Goal: Information Seeking & Learning: Learn about a topic

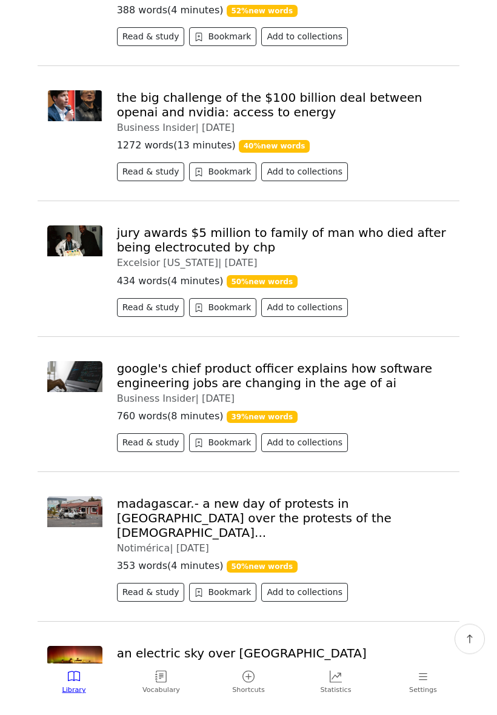
scroll to position [621, 0]
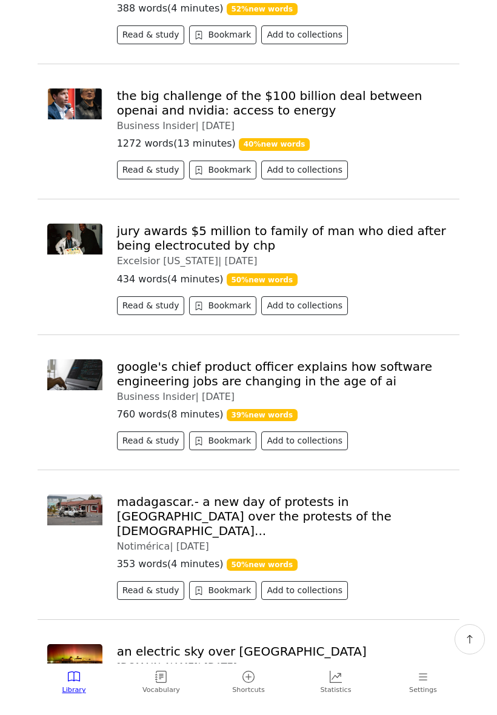
click at [159, 450] on button "Read & study" at bounding box center [151, 440] width 68 height 19
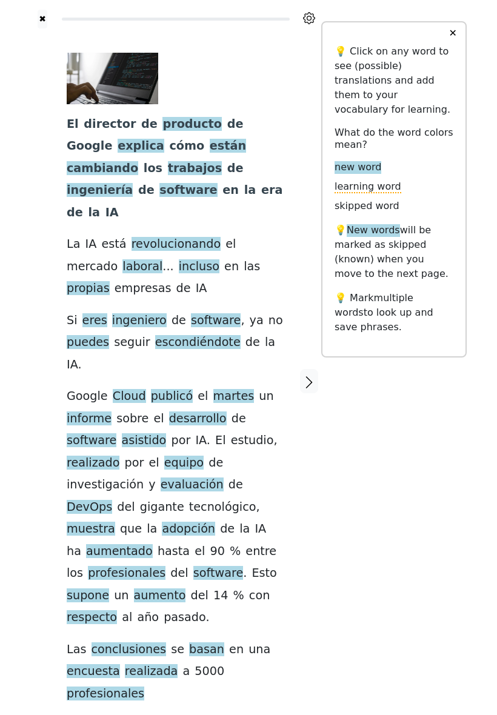
click at [188, 411] on span "desarrollo" at bounding box center [198, 418] width 58 height 15
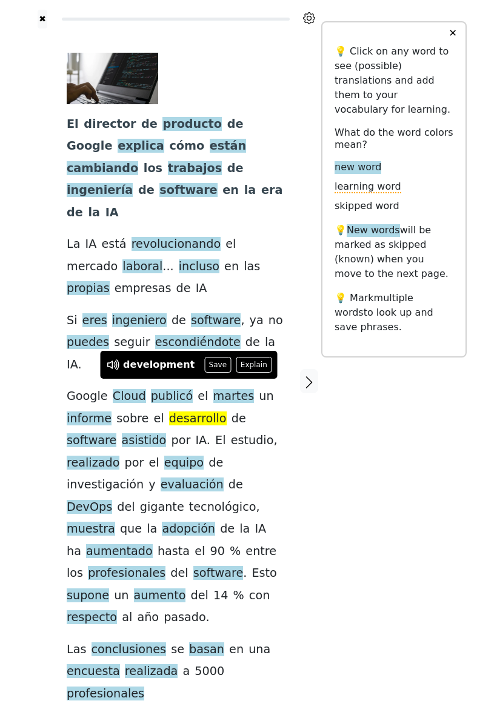
click at [207, 365] on button "Save" at bounding box center [217, 365] width 27 height 16
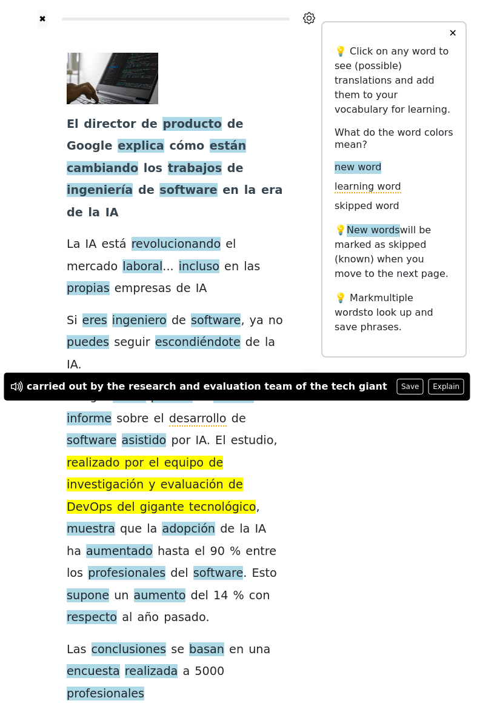
click at [307, 445] on div at bounding box center [309, 380] width 24 height 705
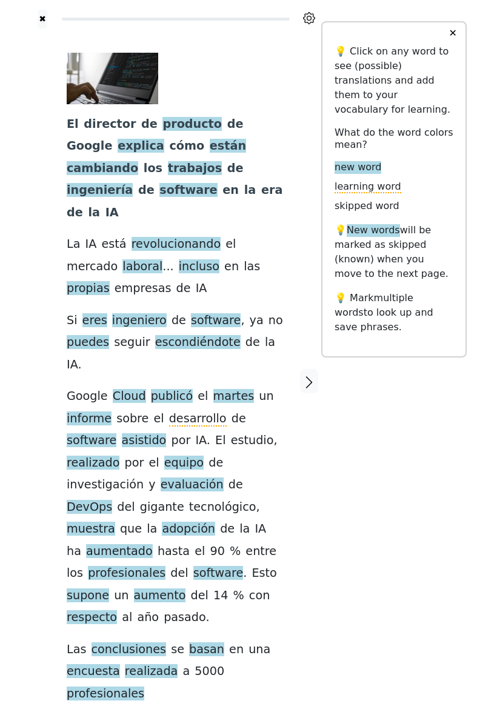
click at [109, 588] on span "supone" at bounding box center [88, 595] width 42 height 15
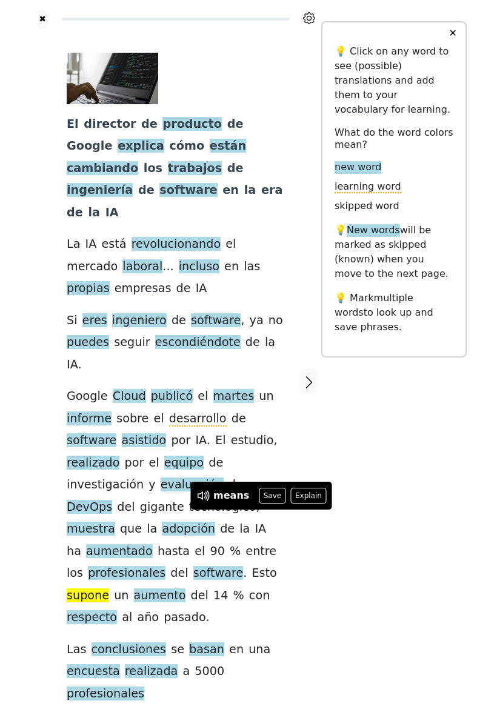
click at [306, 498] on button "Explain" at bounding box center [309, 496] width 36 height 16
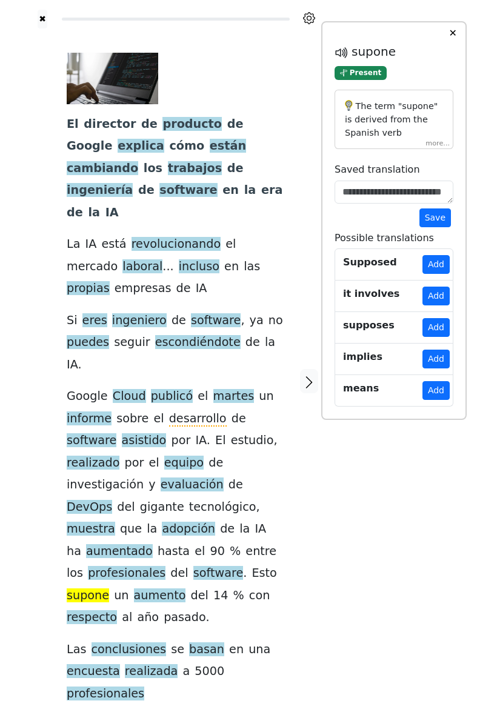
click at [432, 150] on div "The term "supone" is derived from the Spanish verb "suponer," meaning "to suppo…" at bounding box center [393, 120] width 119 height 60
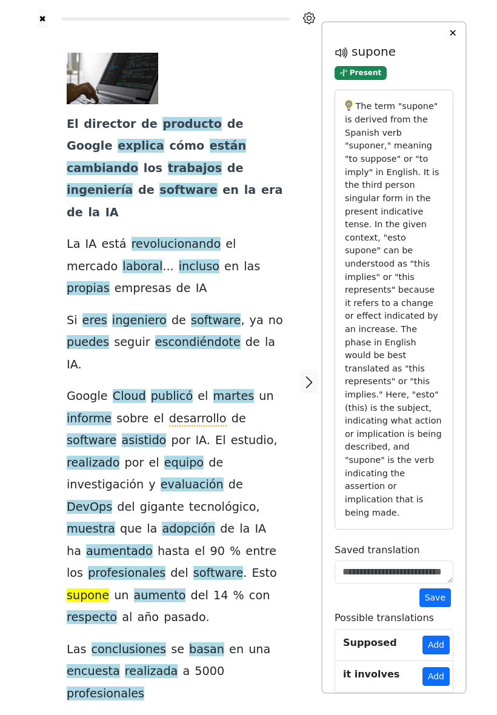
click at [447, 44] on button "✕" at bounding box center [452, 33] width 22 height 22
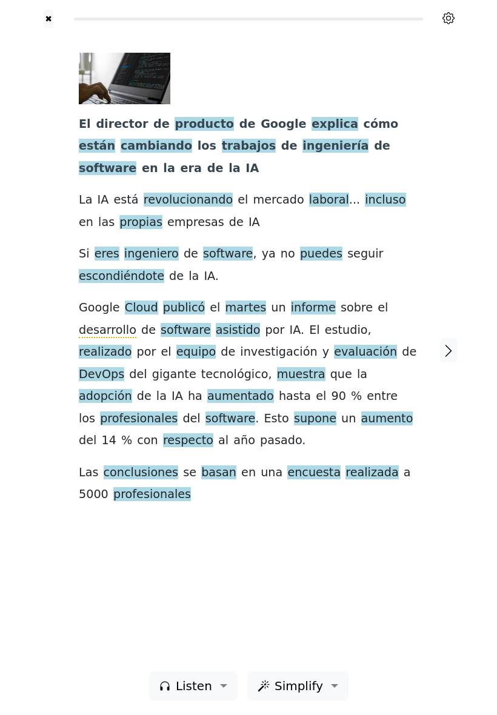
click at [291, 467] on span "encuesta" at bounding box center [313, 472] width 53 height 15
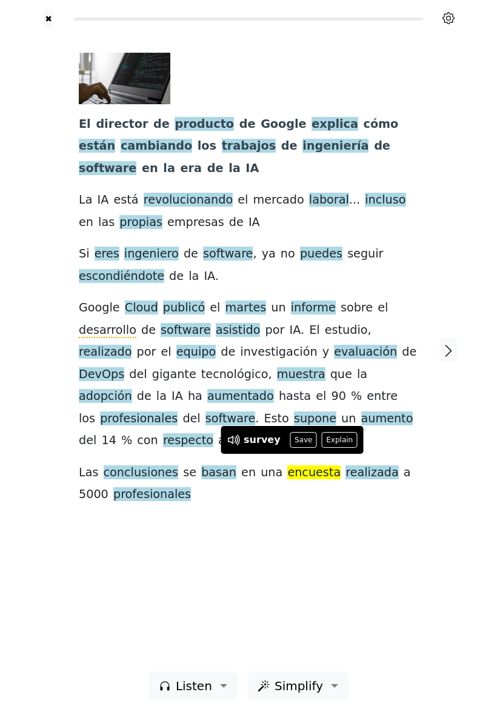
click at [302, 440] on button "Save" at bounding box center [303, 440] width 27 height 16
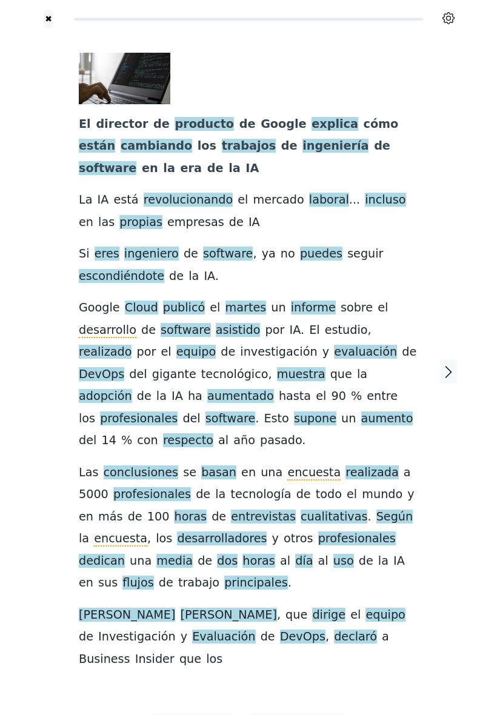
click at [153, 576] on span "flujos" at bounding box center [137, 583] width 31 height 15
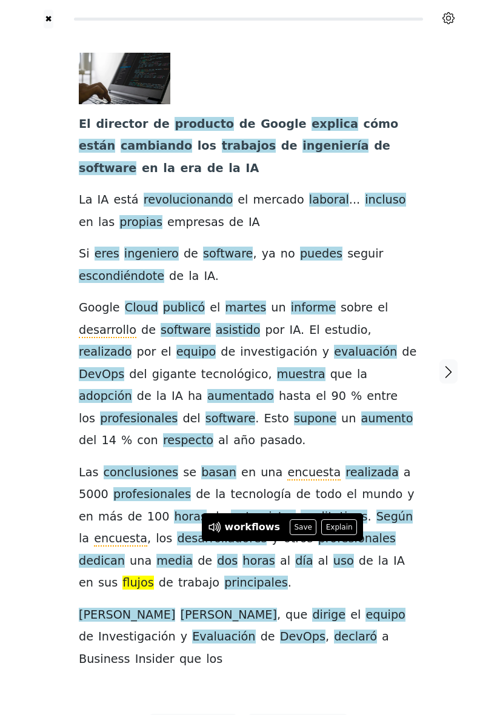
click at [295, 526] on button "Save" at bounding box center [303, 527] width 27 height 16
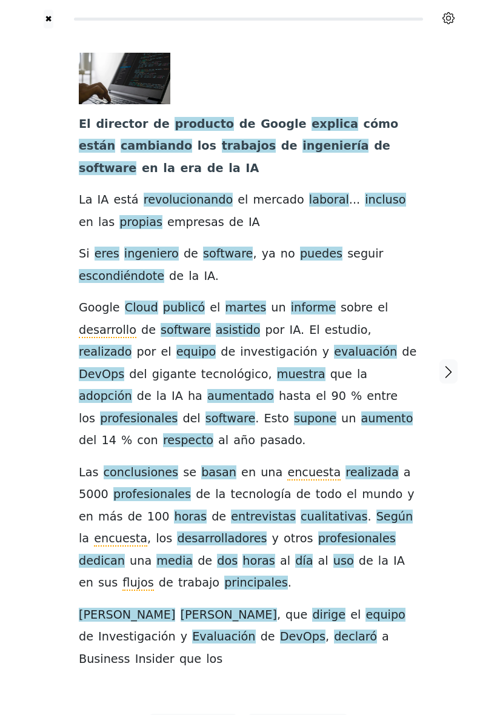
click at [451, 365] on icon "button" at bounding box center [448, 372] width 15 height 15
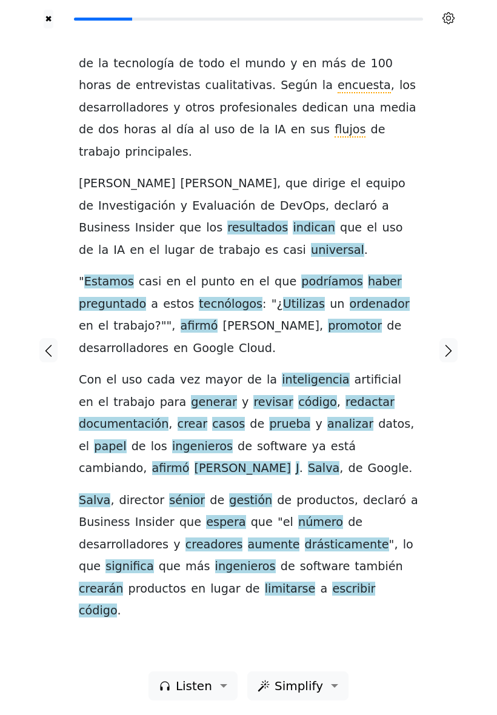
click at [353, 297] on span "ordenador" at bounding box center [380, 304] width 60 height 15
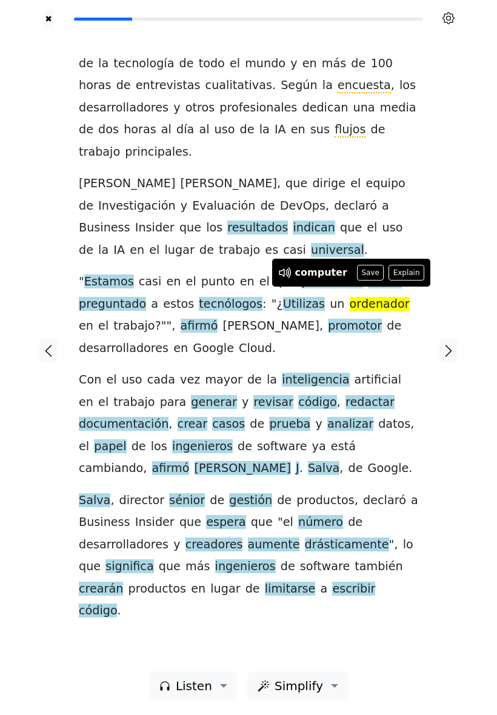
click at [365, 273] on button "Save" at bounding box center [370, 273] width 27 height 16
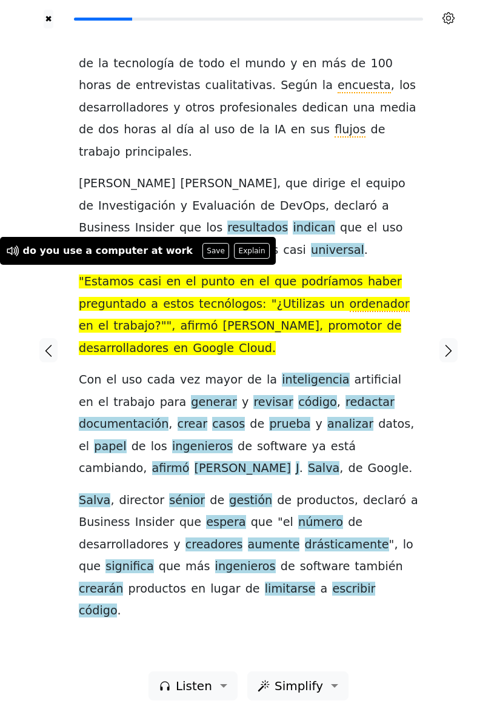
click at [141, 279] on span "casi" at bounding box center [150, 282] width 23 height 15
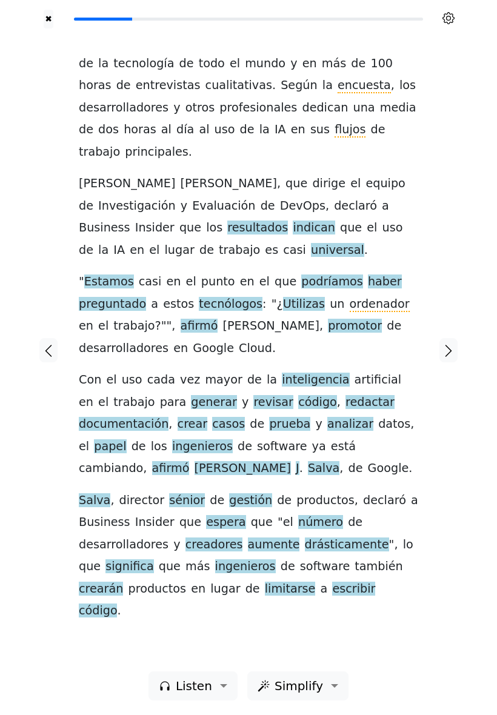
click at [193, 342] on div "de la tecnología de todo el mundo y en más de 100 horas de entrevistas cualitat…" at bounding box center [248, 338] width 339 height 570
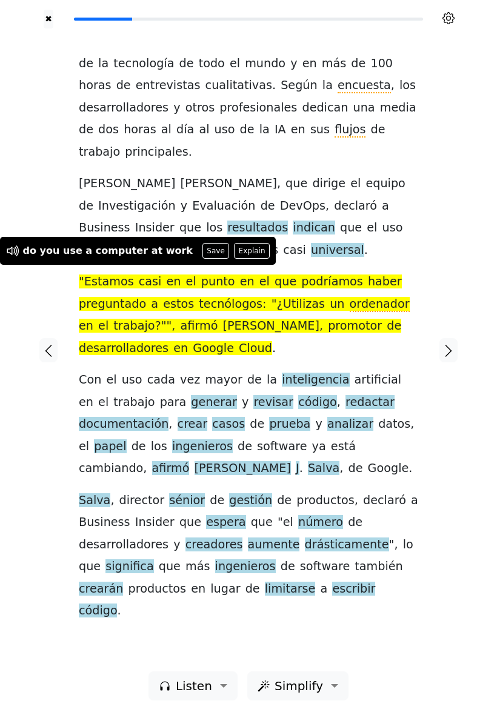
click at [250, 346] on div "de la tecnología de todo el mundo y en más de 100 horas de entrevistas cualitat…" at bounding box center [248, 338] width 339 height 570
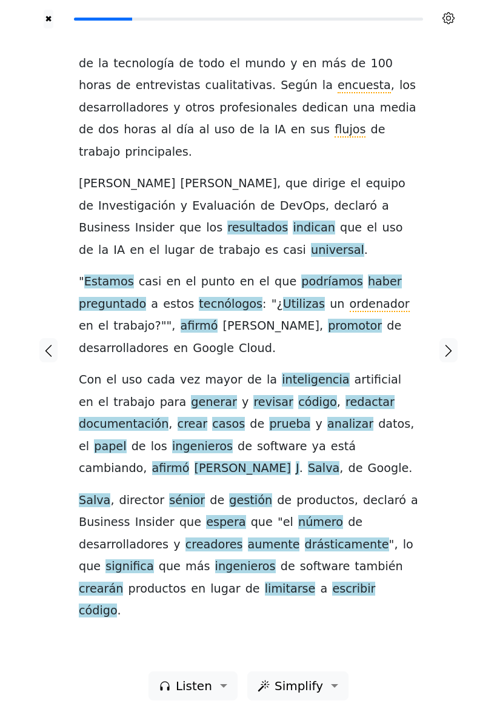
click at [444, 289] on div at bounding box center [448, 349] width 36 height 643
click at [269, 417] on span "prueba" at bounding box center [289, 424] width 41 height 15
click at [442, 419] on div at bounding box center [448, 349] width 36 height 643
click at [126, 439] on span "papel" at bounding box center [110, 446] width 32 height 15
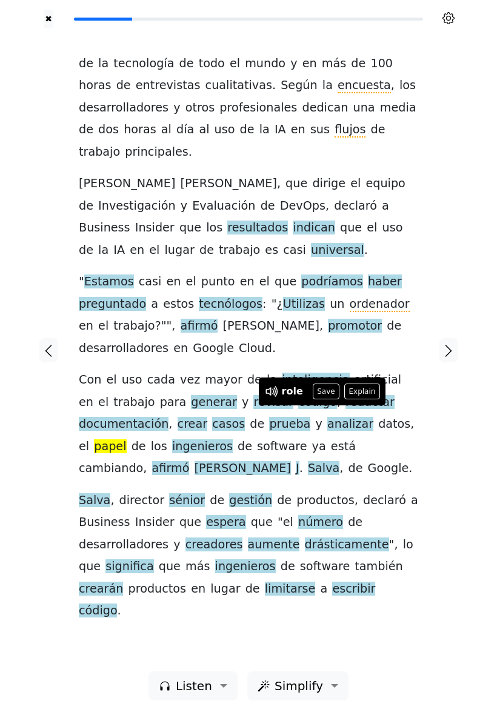
click at [323, 392] on button "Save" at bounding box center [326, 392] width 27 height 16
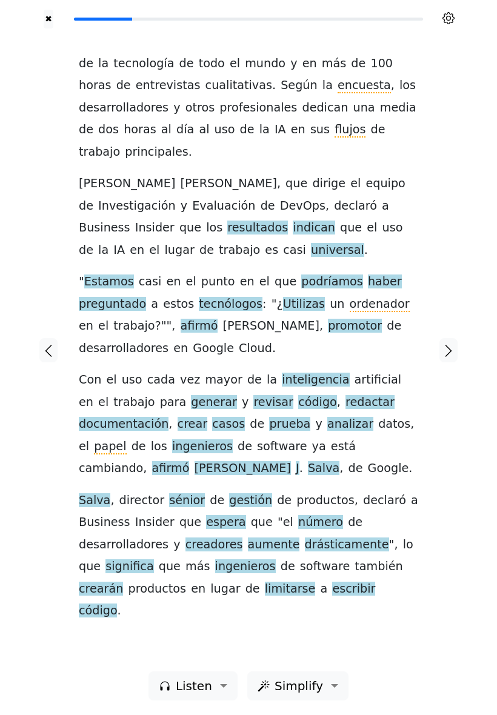
click at [238, 493] on span "gestión" at bounding box center [250, 500] width 43 height 15
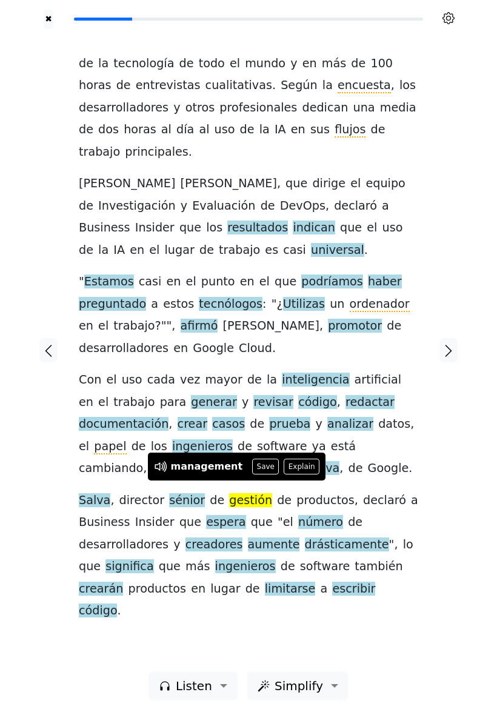
click at [258, 467] on button "Save" at bounding box center [265, 467] width 27 height 16
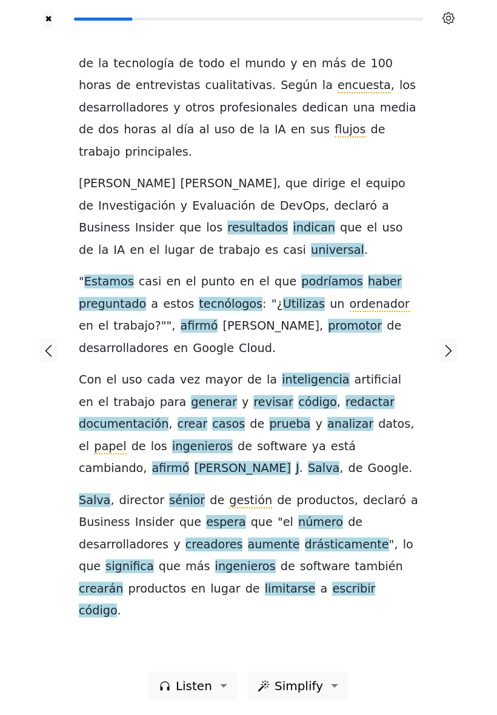
click at [292, 573] on div "de la tecnología de todo el mundo y en más de 100 horas de entrevistas cualitat…" at bounding box center [248, 338] width 339 height 570
click at [101, 559] on span "que" at bounding box center [90, 566] width 22 height 15
click at [299, 584] on div "de la tecnología de todo el mundo y en más de 100 horas de entrevistas cualitat…" at bounding box center [248, 338] width 339 height 570
click at [445, 351] on icon "button" at bounding box center [448, 351] width 15 height 15
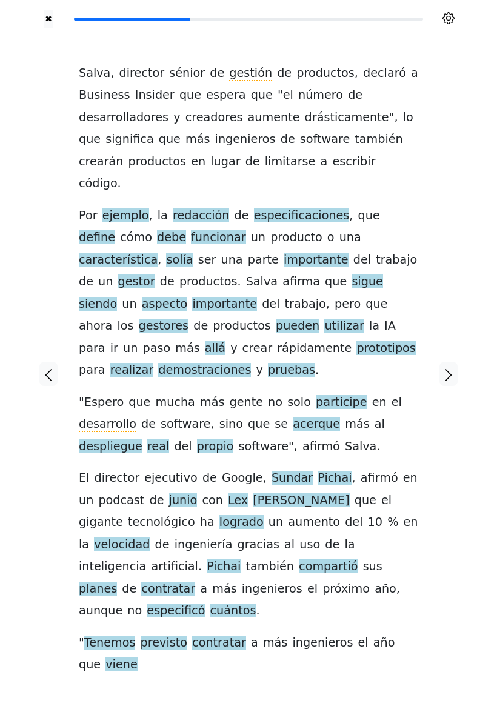
click at [193, 209] on span "redacción" at bounding box center [201, 215] width 57 height 15
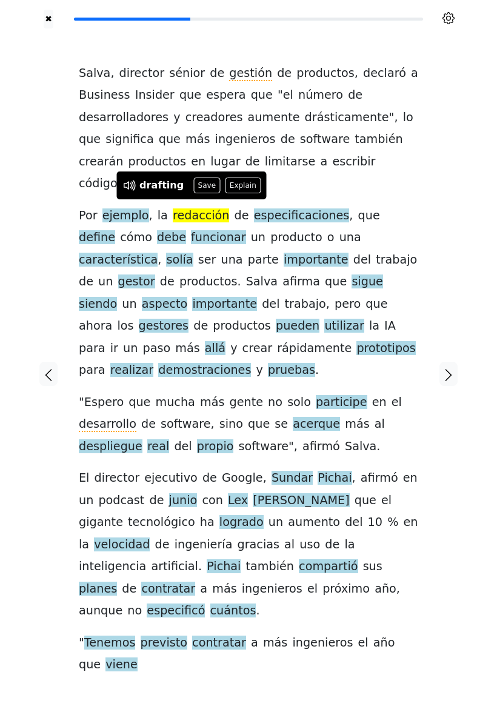
click at [201, 187] on button "Save" at bounding box center [206, 186] width 27 height 16
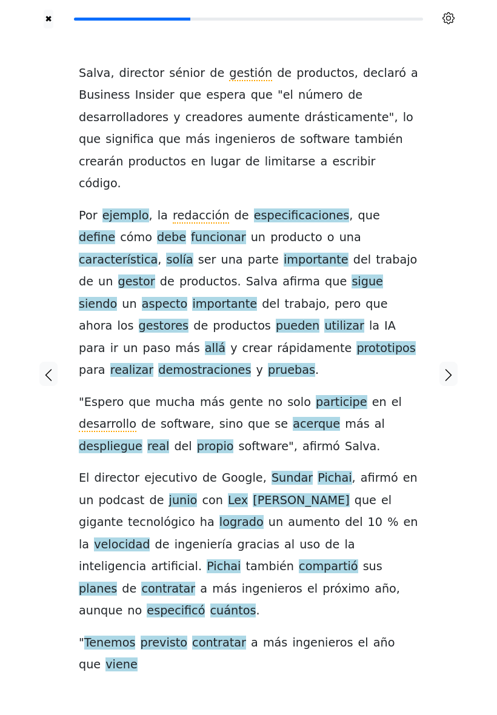
click at [193, 253] on span "solía" at bounding box center [179, 260] width 27 height 15
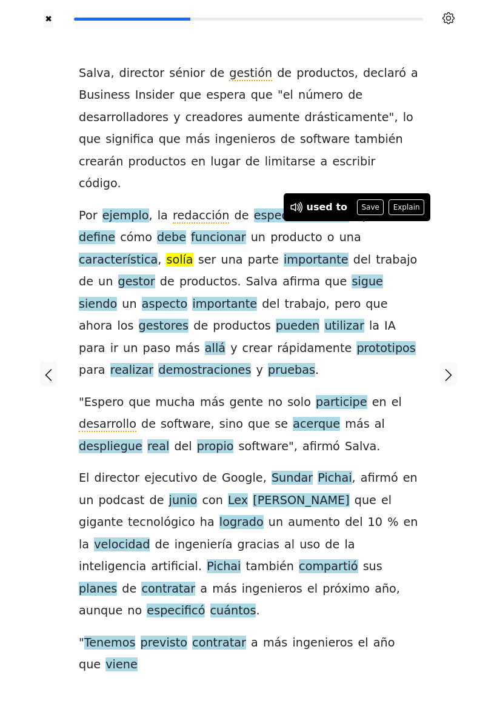
click at [362, 207] on button "Save" at bounding box center [370, 207] width 27 height 16
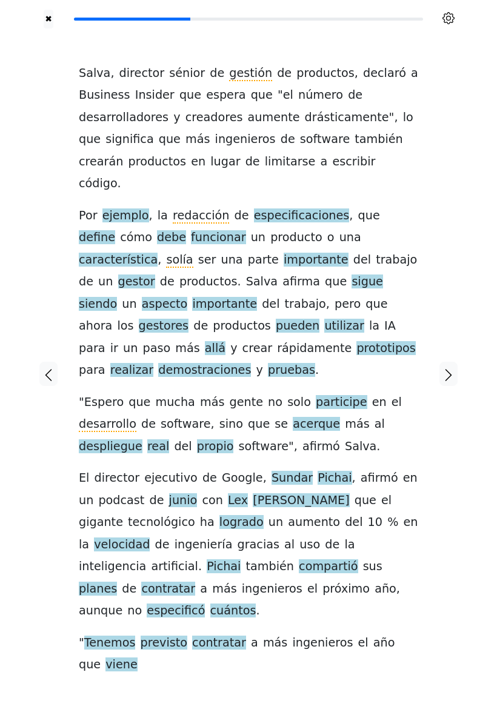
click at [155, 275] on span "gestor" at bounding box center [136, 282] width 37 height 15
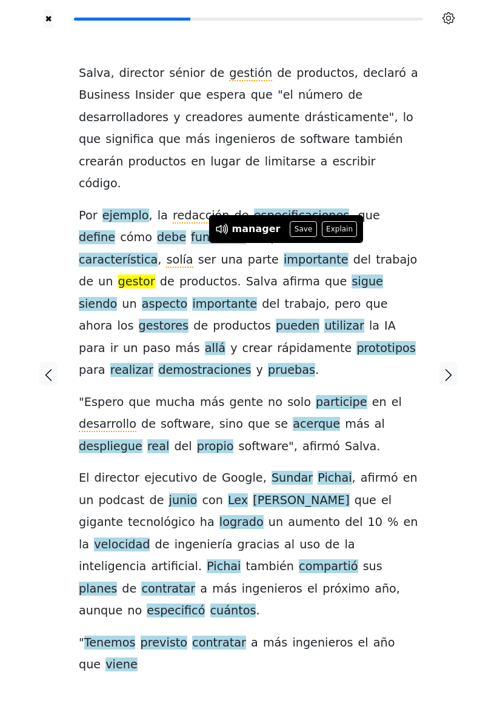
click at [297, 228] on button "Save" at bounding box center [303, 229] width 27 height 16
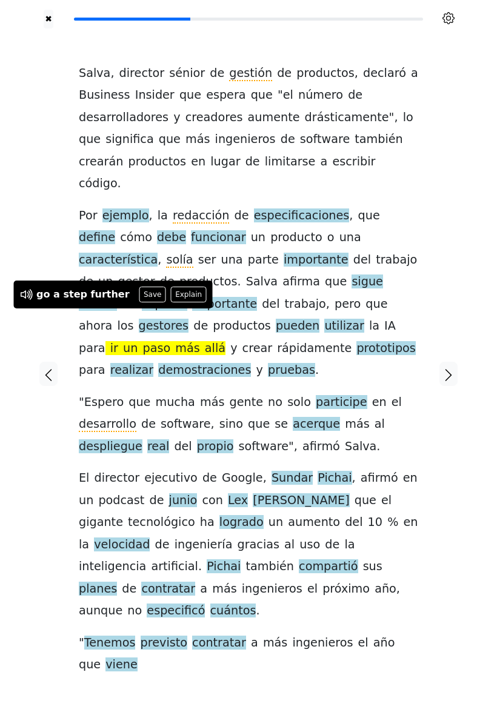
click at [142, 295] on button "Save" at bounding box center [152, 295] width 27 height 16
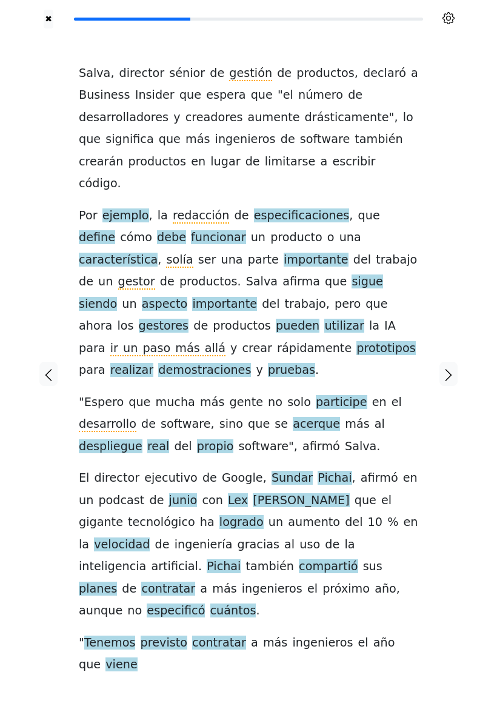
click at [296, 417] on span "acerque" at bounding box center [316, 424] width 47 height 15
click at [142, 439] on span "despliegue" at bounding box center [111, 446] width 64 height 15
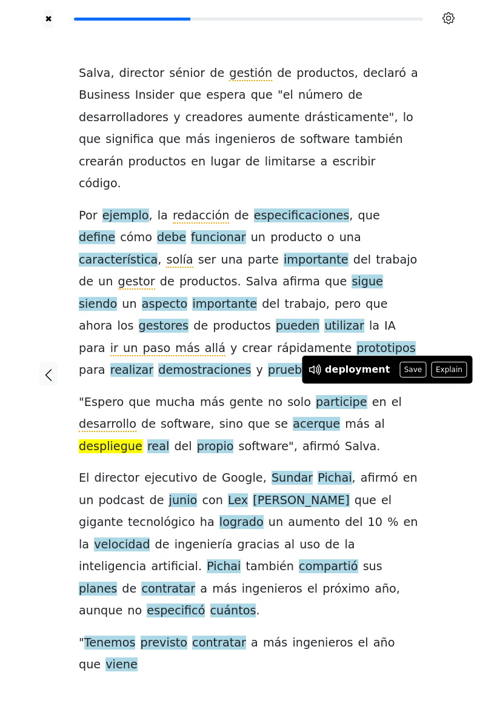
click at [399, 369] on button "Save" at bounding box center [412, 370] width 27 height 16
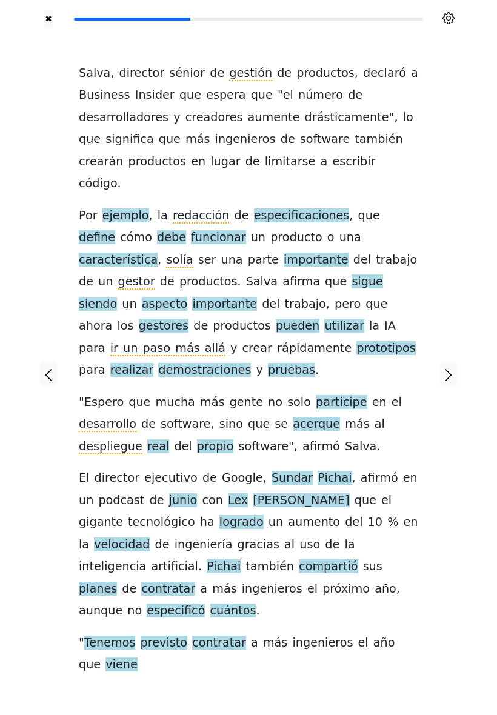
click at [416, 428] on div "[PERSON_NAME] , director sénior de gestión de productos , declaró a Business In…" at bounding box center [248, 369] width 339 height 614
click at [159, 636] on span "previsto" at bounding box center [164, 643] width 47 height 15
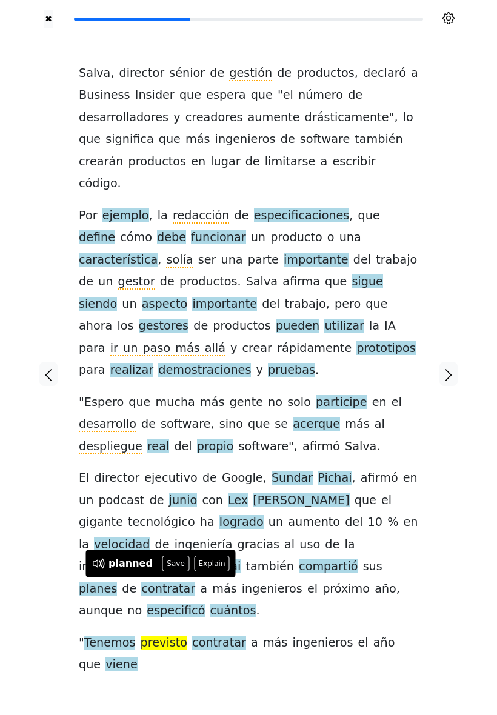
click at [173, 563] on button "Save" at bounding box center [175, 564] width 27 height 16
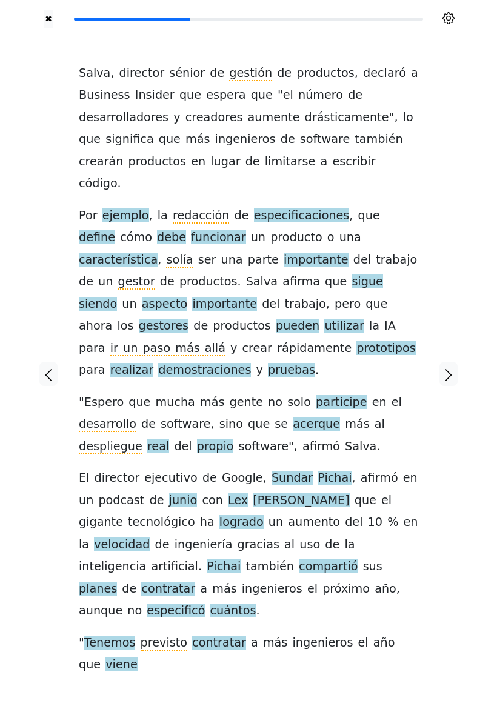
click at [453, 368] on icon "button" at bounding box center [448, 375] width 15 height 15
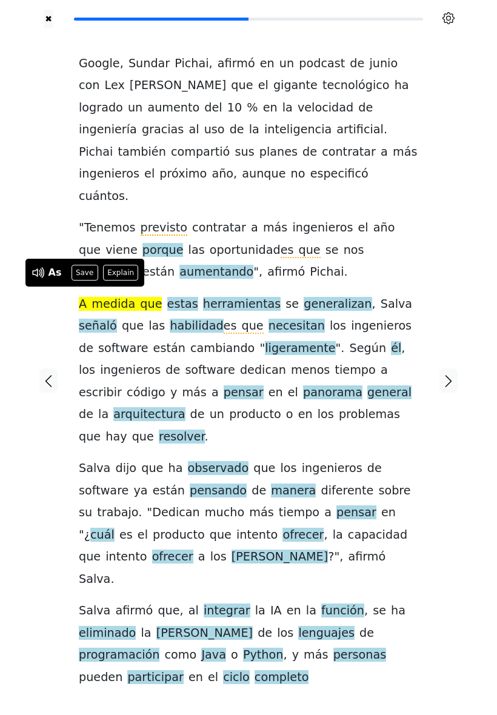
click at [89, 274] on button "Save" at bounding box center [85, 273] width 27 height 16
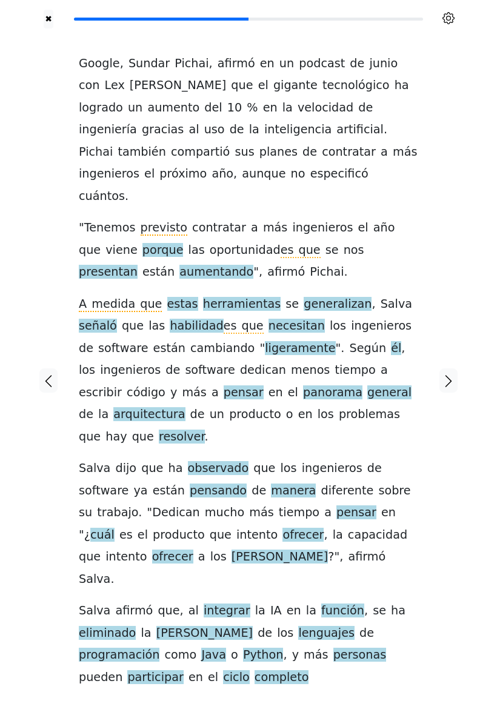
click at [265, 341] on span "ligeramente" at bounding box center [300, 348] width 70 height 15
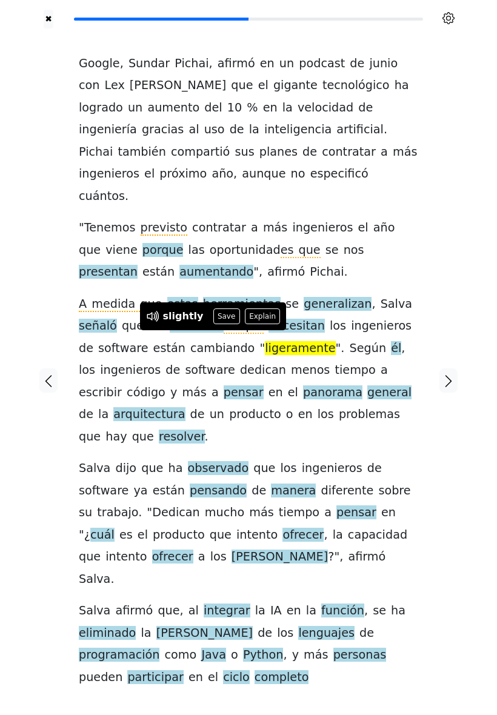
click at [220, 319] on button "Save" at bounding box center [226, 316] width 27 height 16
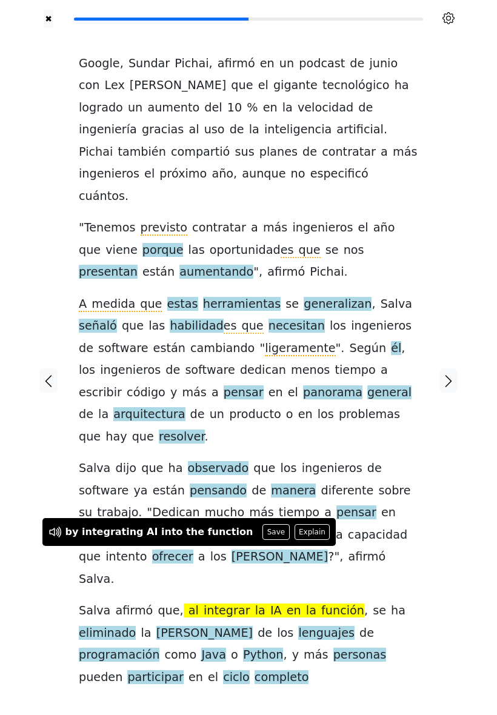
click at [445, 477] on div at bounding box center [448, 380] width 36 height 704
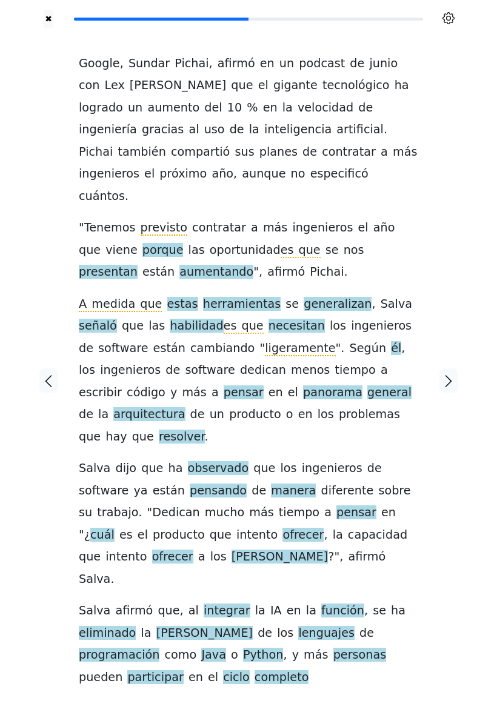
click at [156, 626] on span "[PERSON_NAME]" at bounding box center [204, 633] width 96 height 15
click at [450, 525] on div at bounding box center [448, 380] width 36 height 704
click at [447, 374] on icon "button" at bounding box center [448, 381] width 15 height 15
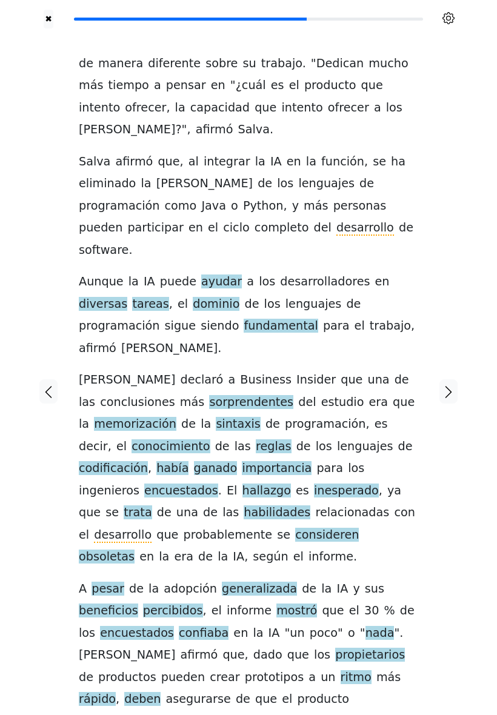
click at [193, 297] on span "dominio" at bounding box center [216, 304] width 47 height 15
click at [408, 301] on div "de manera diferente sobre su trabajo . " Dedican mucho más tiempo a pensar en "…" at bounding box center [248, 382] width 339 height 658
click at [441, 301] on div at bounding box center [448, 391] width 36 height 726
click at [218, 484] on span "encuestados" at bounding box center [181, 491] width 74 height 15
click at [424, 420] on div "de manera diferente sobre su trabajo . " Dedican mucho más tiempo a pensar en "…" at bounding box center [249, 391] width 364 height 726
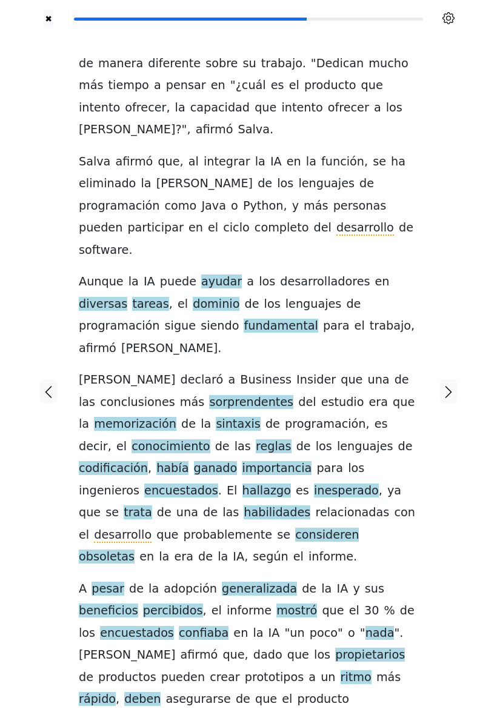
click at [291, 484] on span "hallazgo" at bounding box center [266, 491] width 48 height 15
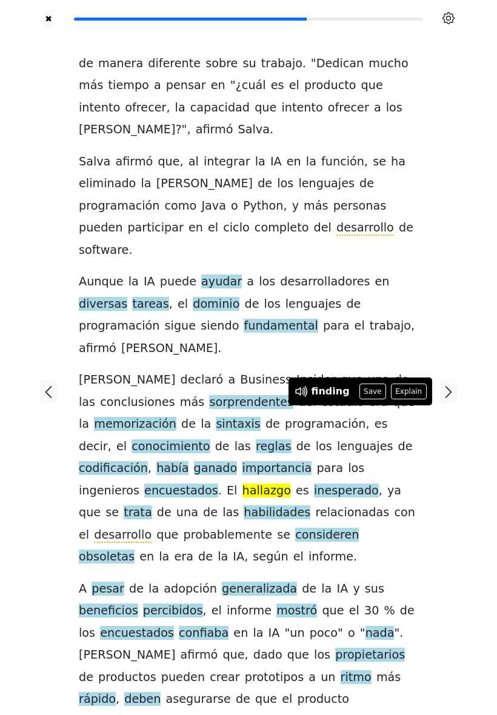
click at [363, 393] on button "Save" at bounding box center [372, 392] width 27 height 16
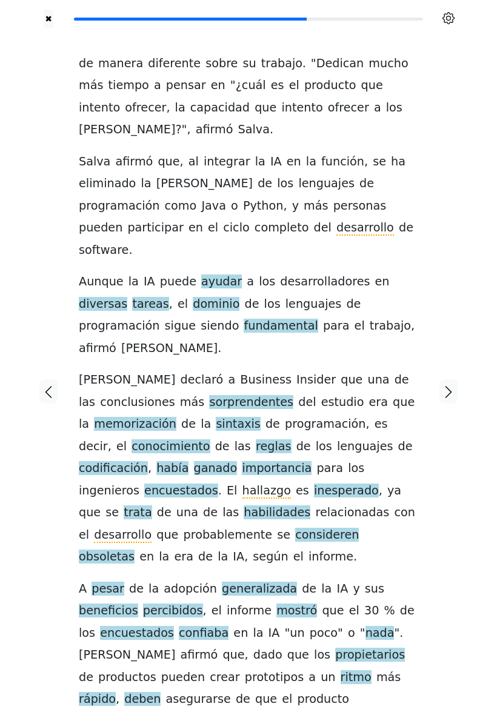
click at [151, 528] on span "desarrollo" at bounding box center [123, 535] width 58 height 15
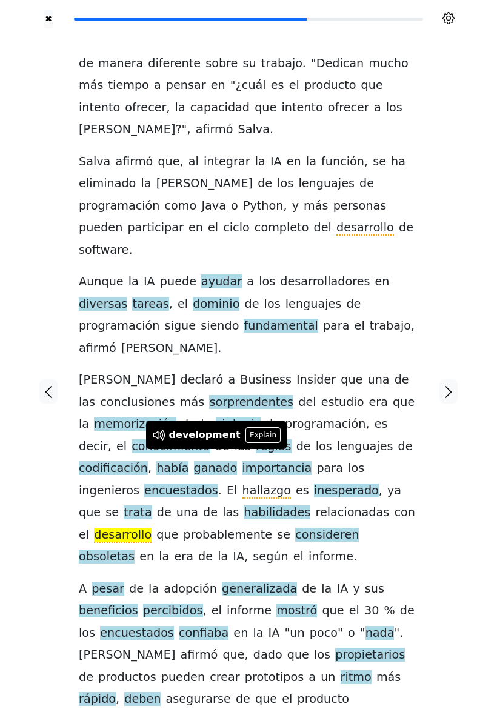
click at [430, 441] on div at bounding box center [448, 391] width 36 height 726
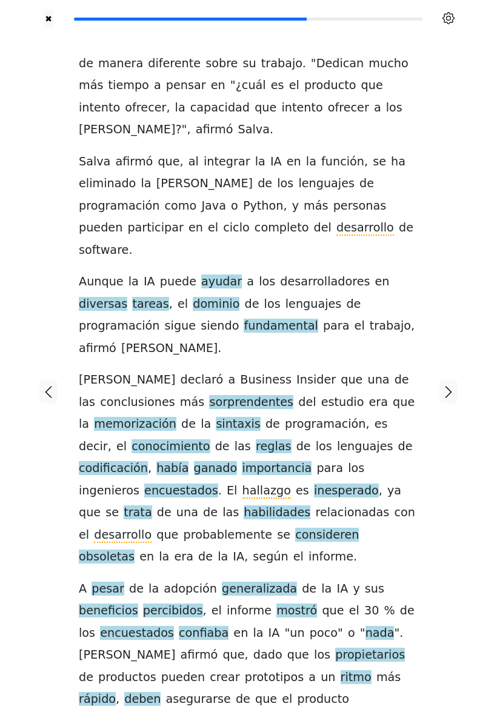
click at [404, 467] on div "de manera diferente sobre su trabajo . " Dedican mucho más tiempo a pensar en "…" at bounding box center [248, 382] width 339 height 658
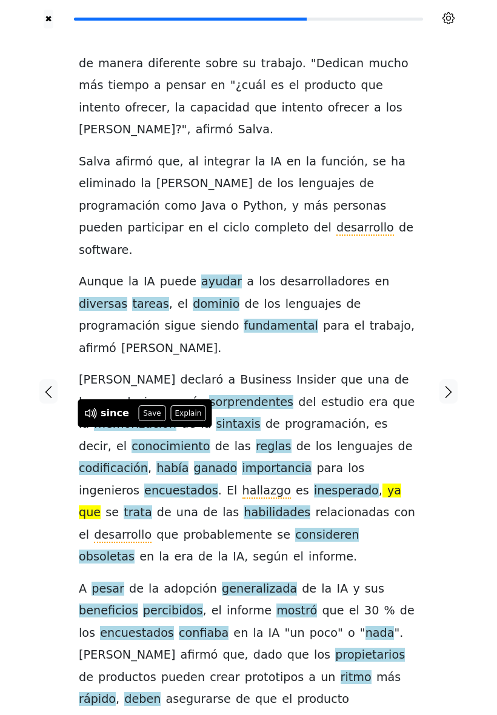
click at [151, 416] on button "Save" at bounding box center [152, 413] width 27 height 16
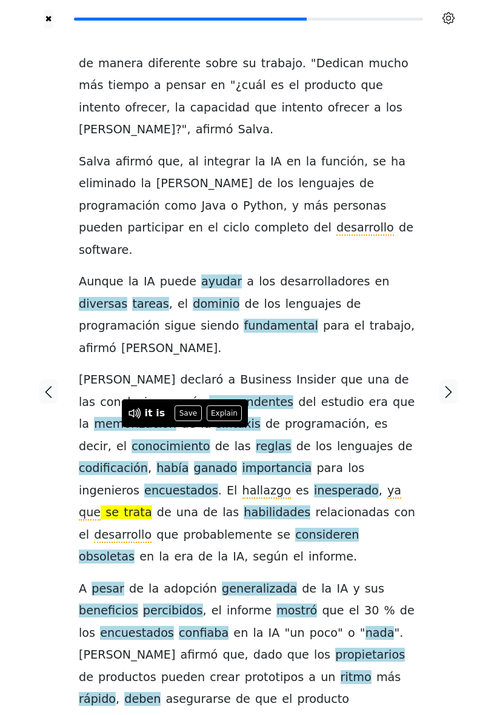
click at [228, 413] on button "Explain" at bounding box center [225, 413] width 36 height 16
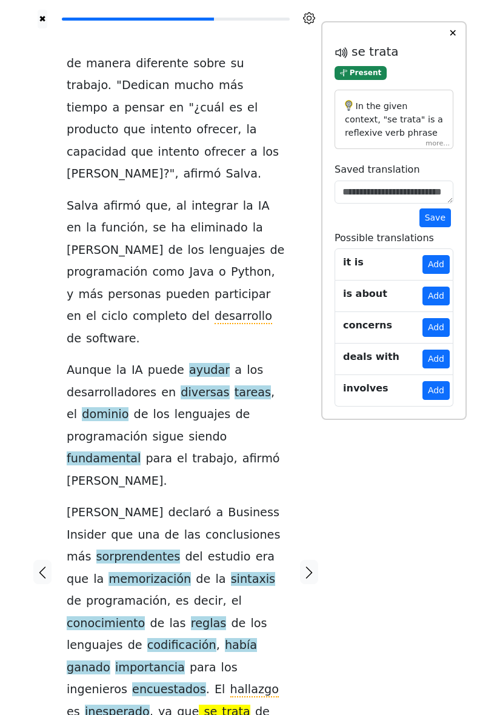
click at [430, 150] on div "In the given context, "se trata" is a reflexive verb phrase derived from the ve…" at bounding box center [393, 120] width 119 height 60
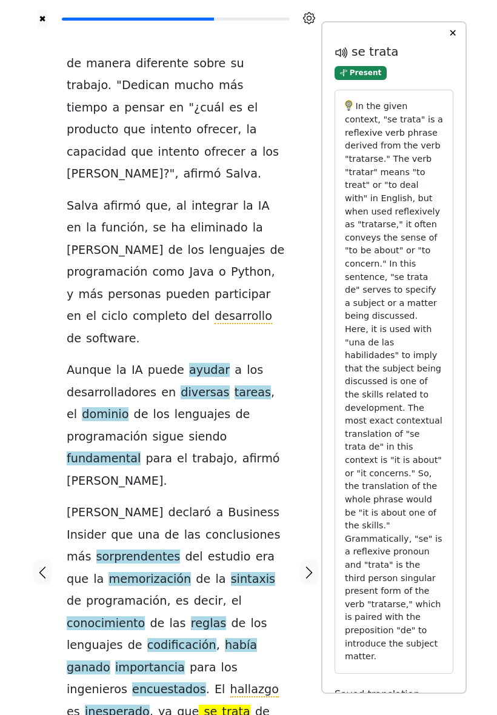
click at [450, 44] on button "✕" at bounding box center [452, 33] width 22 height 22
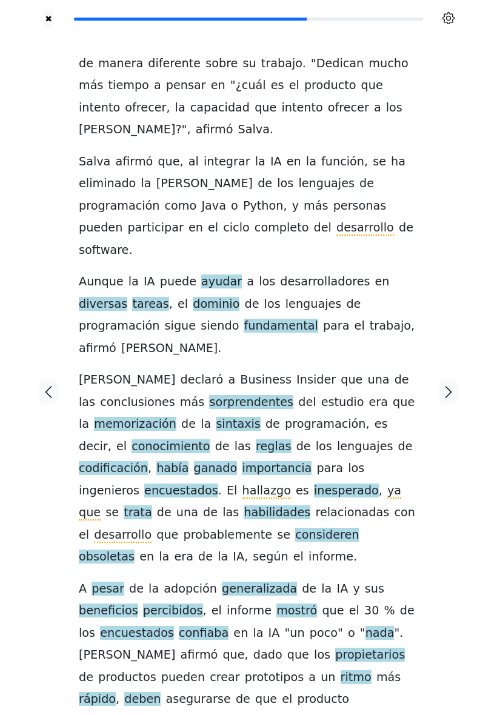
click at [434, 438] on div at bounding box center [448, 391] width 36 height 726
click at [143, 604] on span "percibidos" at bounding box center [173, 611] width 60 height 15
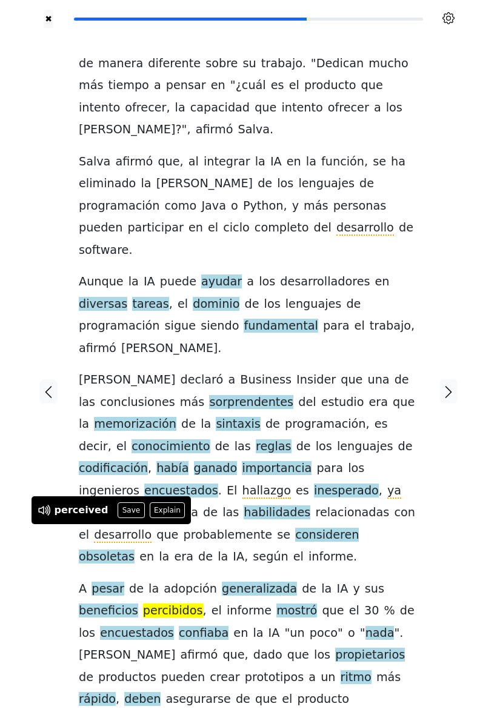
click at [127, 511] on button "Save" at bounding box center [131, 510] width 27 height 16
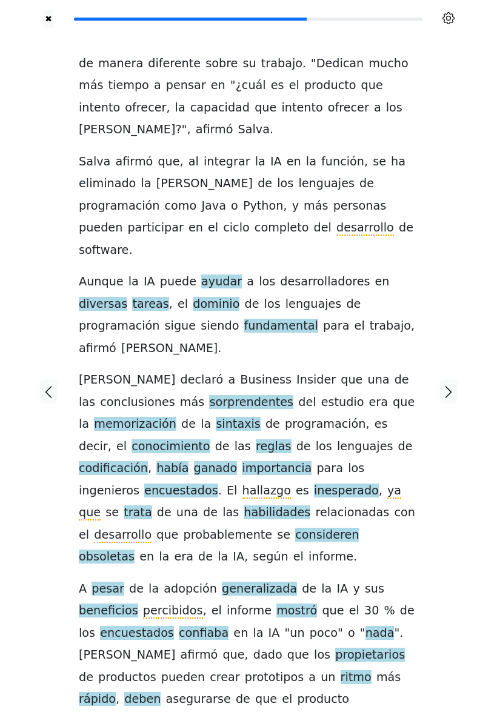
click at [174, 626] on span "encuestados" at bounding box center [137, 633] width 74 height 15
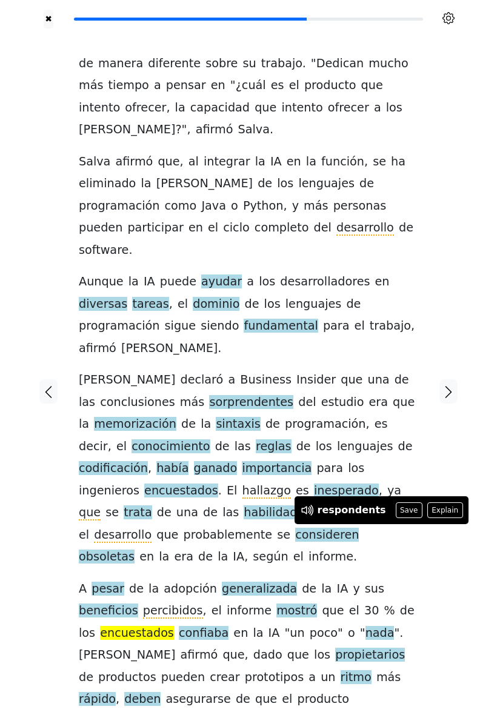
click at [451, 434] on div at bounding box center [448, 391] width 36 height 726
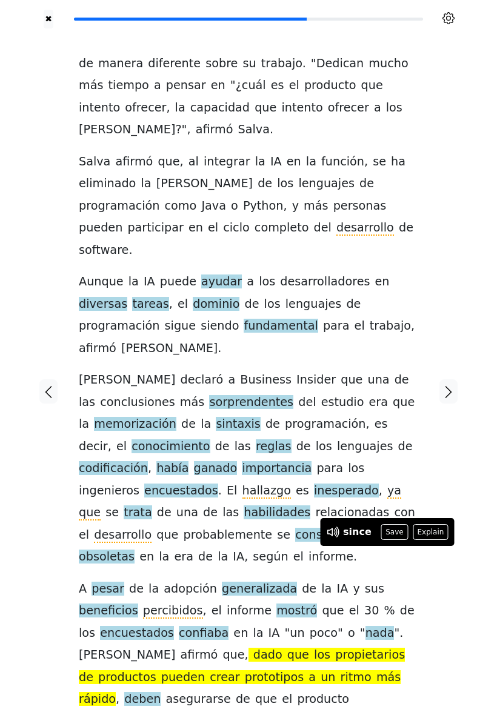
click at [443, 583] on div at bounding box center [448, 391] width 36 height 726
click at [426, 533] on button "Explain" at bounding box center [431, 532] width 36 height 16
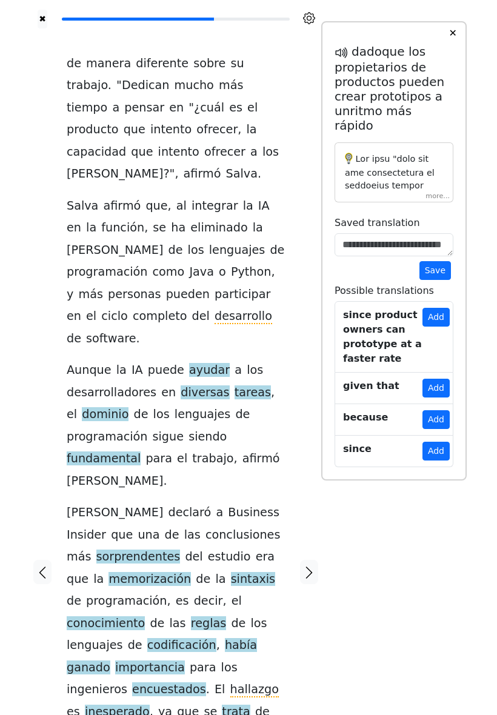
click at [439, 202] on div at bounding box center [393, 172] width 119 height 60
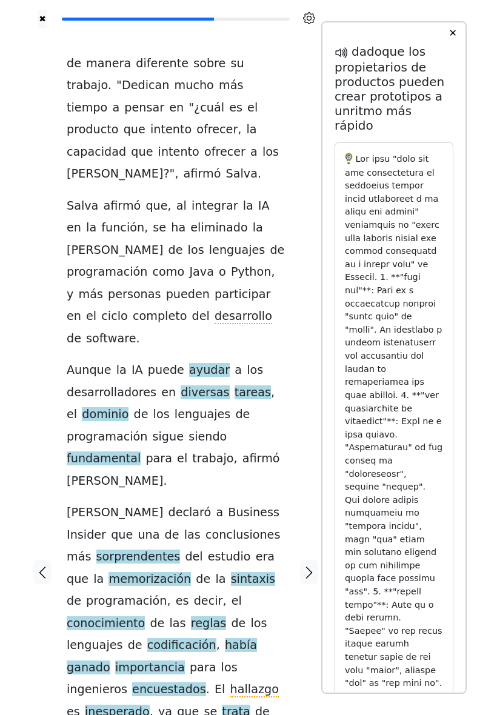
click at [452, 44] on button "✕" at bounding box center [452, 33] width 22 height 22
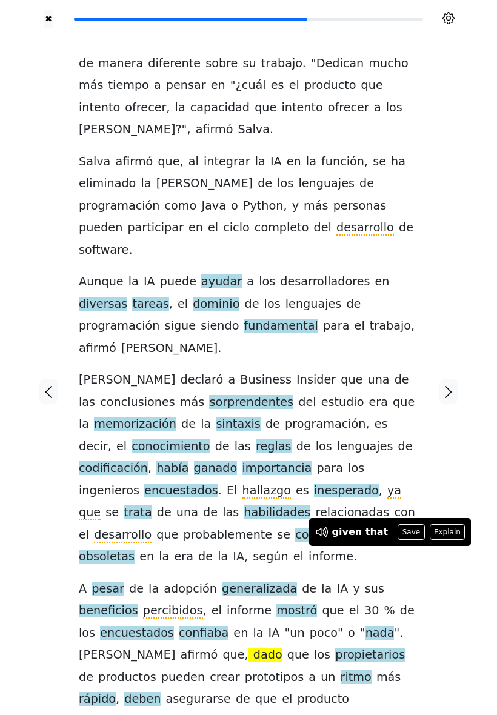
click at [398, 532] on button "Save" at bounding box center [411, 532] width 27 height 16
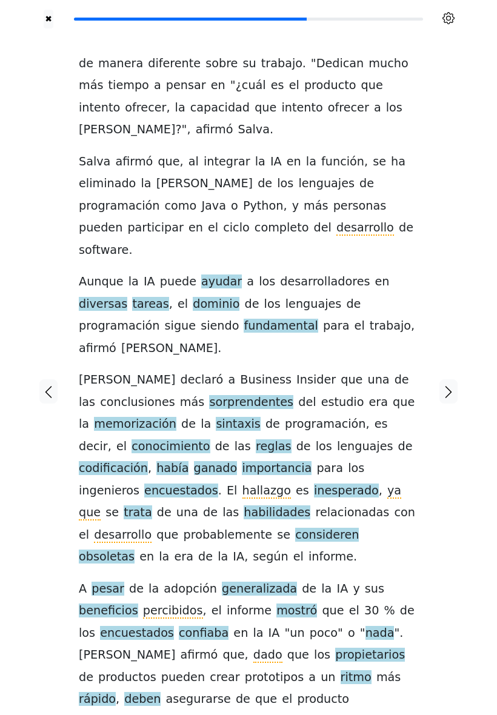
click at [449, 385] on icon "button" at bounding box center [448, 392] width 15 height 15
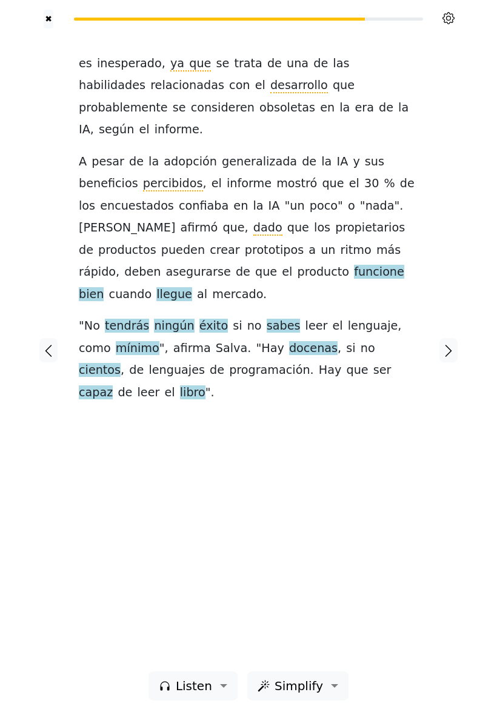
click at [453, 354] on icon "button" at bounding box center [448, 351] width 15 height 15
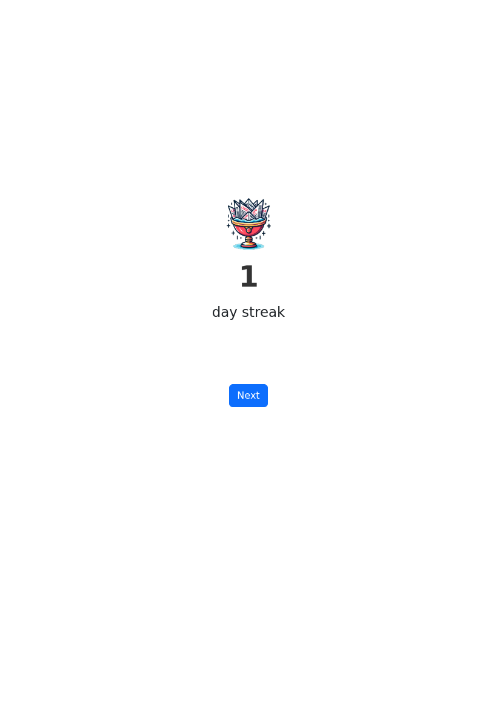
click at [255, 407] on button "Next" at bounding box center [248, 395] width 38 height 23
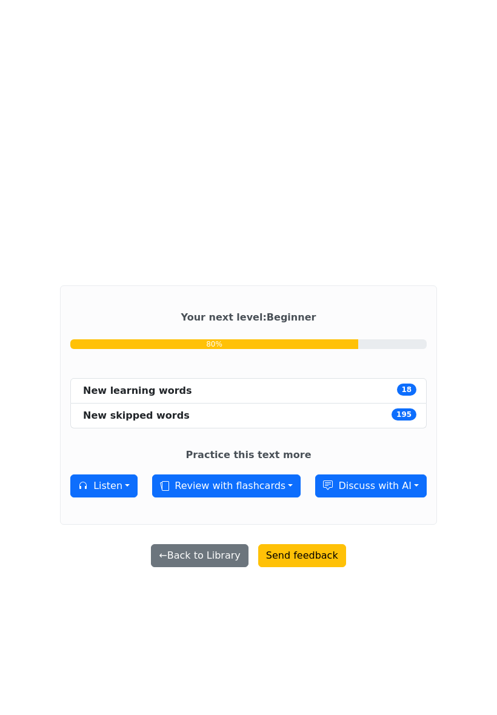
click at [198, 567] on button "← Back to Library" at bounding box center [199, 555] width 97 height 23
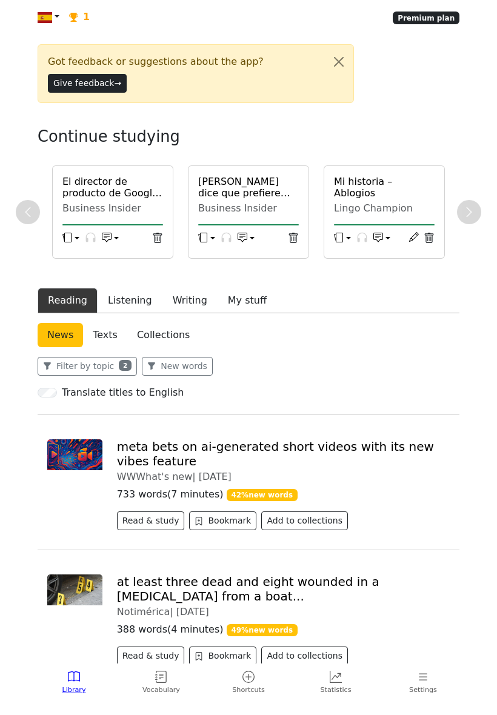
click at [114, 376] on button "Filter by topic 2" at bounding box center [87, 366] width 99 height 19
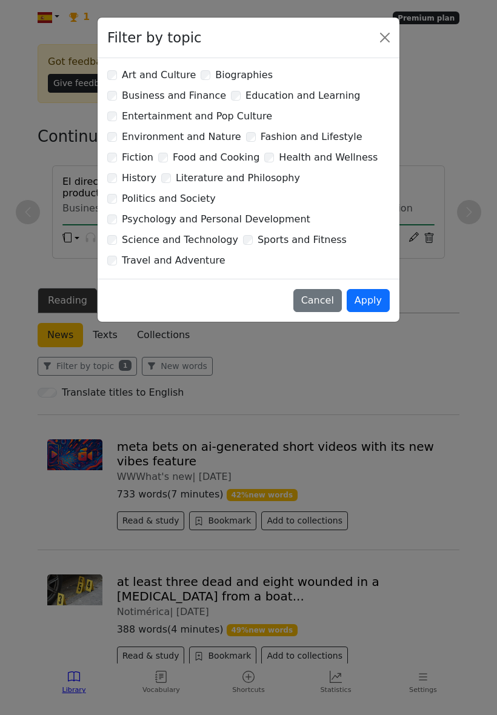
click at [368, 289] on button "Apply" at bounding box center [368, 300] width 43 height 23
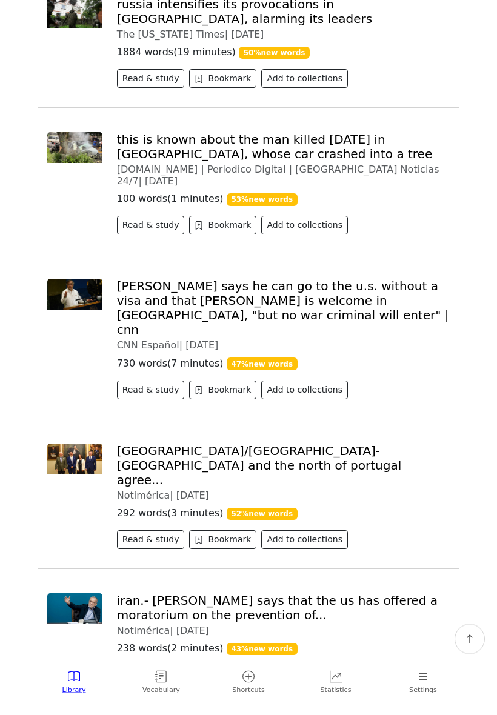
scroll to position [1149, 0]
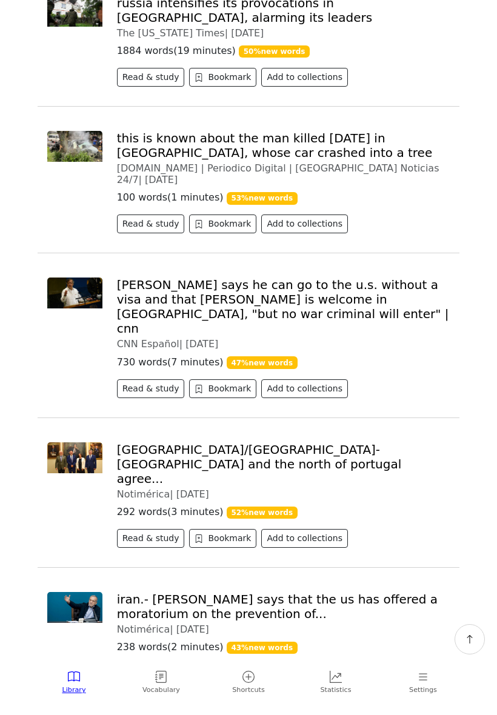
click at [148, 664] on button "Read & study" at bounding box center [151, 673] width 68 height 19
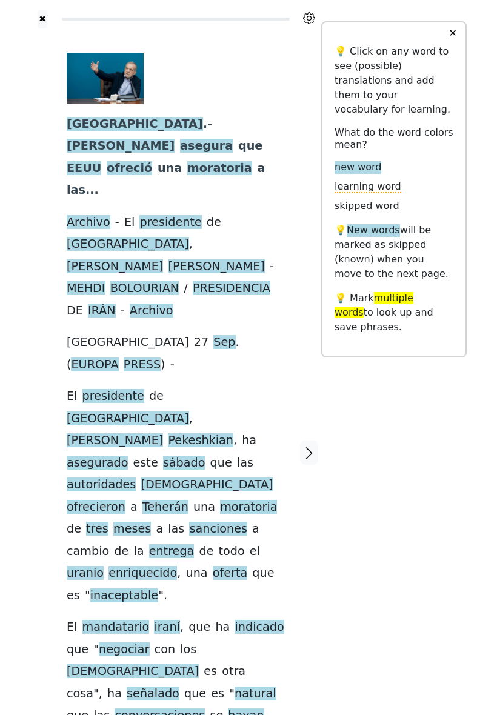
click at [187, 163] on span "moratoria" at bounding box center [219, 168] width 65 height 15
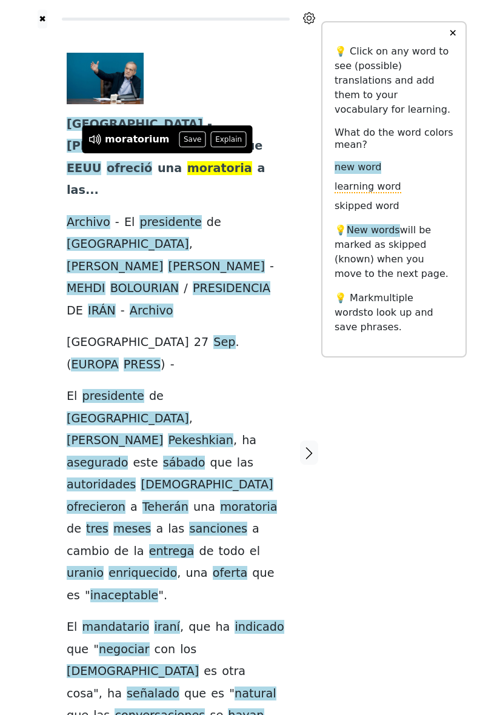
click at [221, 141] on button "Explain" at bounding box center [229, 139] width 36 height 16
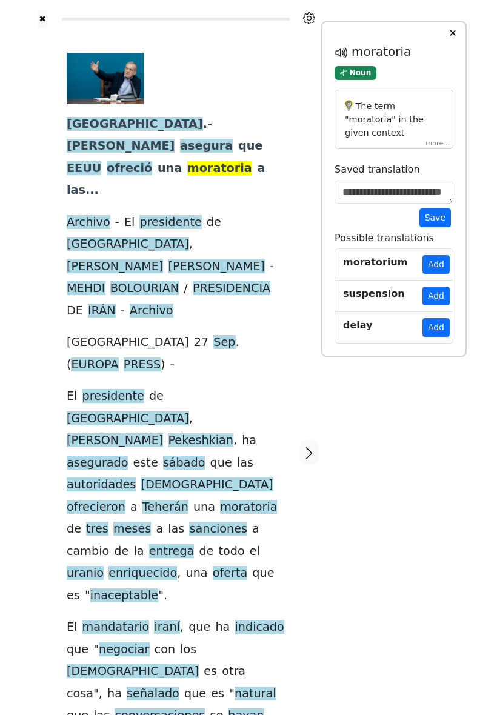
click at [438, 150] on div "The term "moratoria" in the given context translates to "moratorium" in English…" at bounding box center [393, 120] width 119 height 60
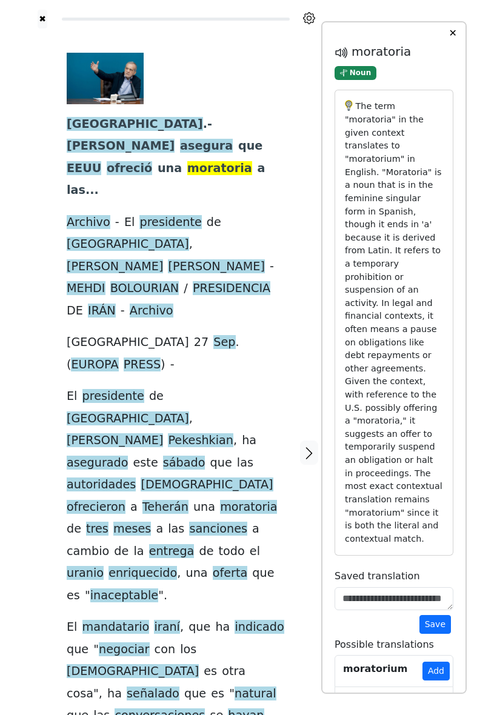
click at [452, 44] on button "✕" at bounding box center [452, 33] width 22 height 22
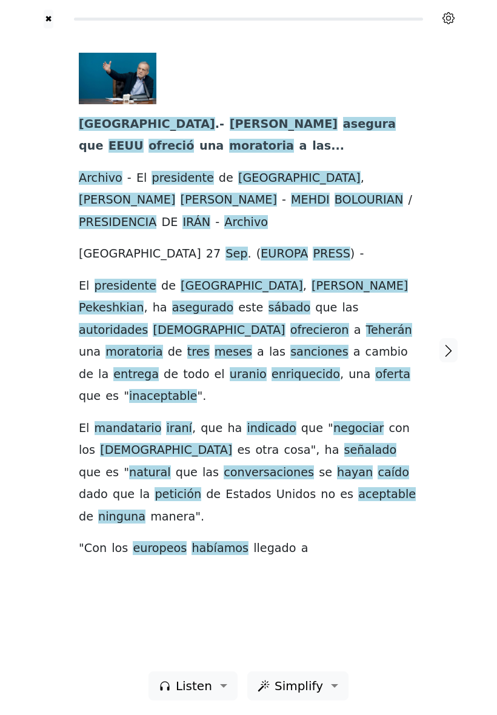
click at [130, 367] on span "entrega" at bounding box center [135, 374] width 45 height 15
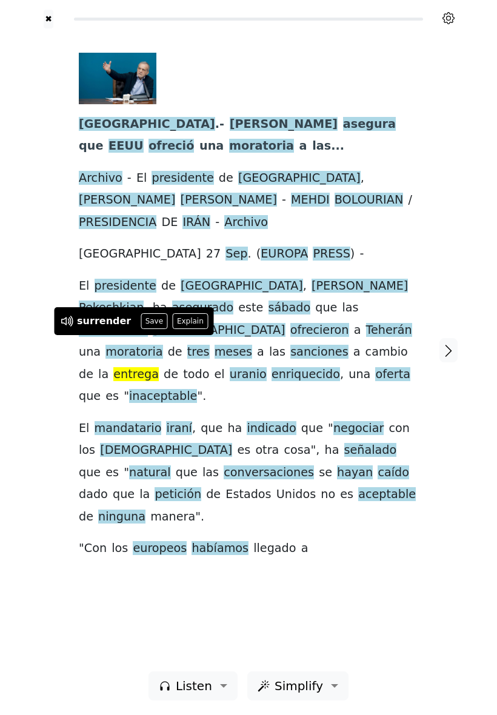
click at [153, 319] on button "Save" at bounding box center [154, 321] width 27 height 16
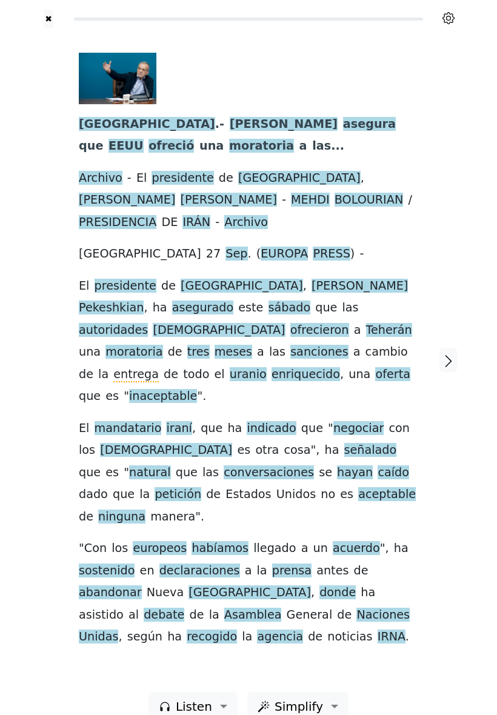
click at [125, 421] on span "mandatario" at bounding box center [128, 428] width 67 height 15
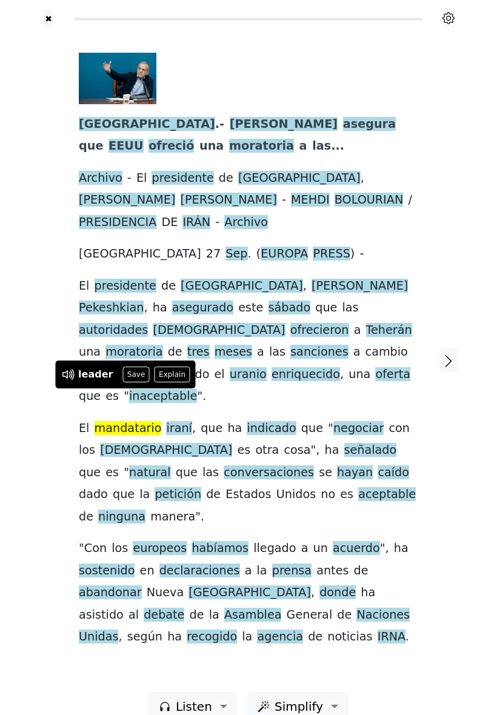
click at [134, 374] on button "Save" at bounding box center [135, 375] width 27 height 16
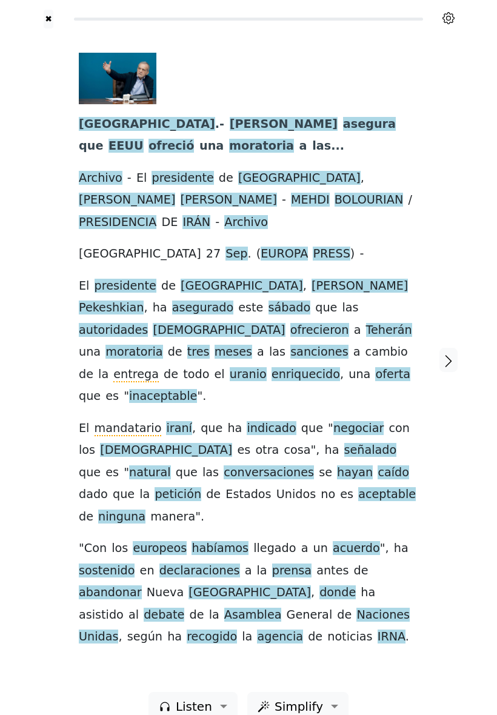
click at [442, 464] on div at bounding box center [448, 360] width 36 height 664
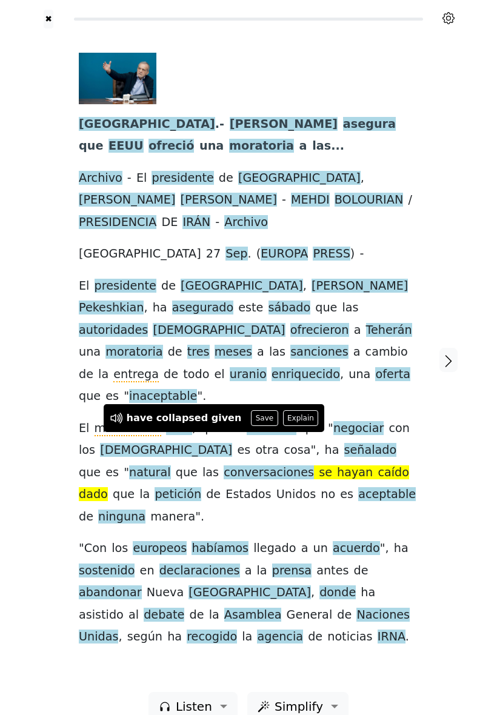
click at [413, 480] on div "[GEOGRAPHIC_DATA] . - [PERSON_NAME] asegura que EEUU ofreció una moratoria a la…" at bounding box center [248, 351] width 339 height 596
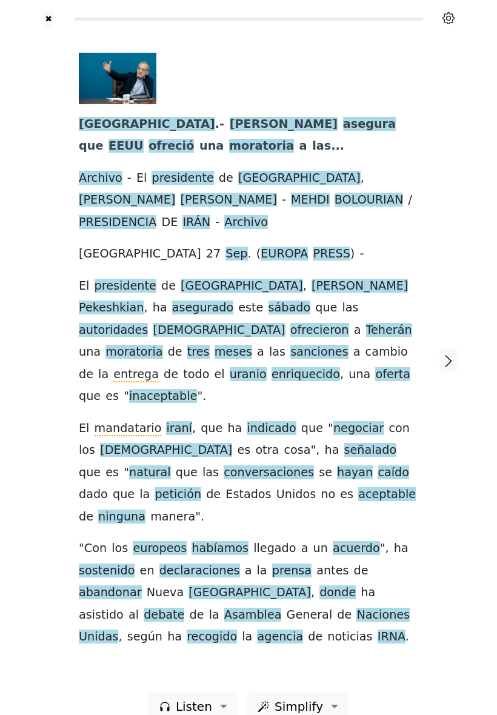
click at [376, 601] on div "[GEOGRAPHIC_DATA] . - [PERSON_NAME] asegura que EEUU ofreció una moratoria a la…" at bounding box center [249, 360] width 364 height 664
click at [216, 593] on div "[GEOGRAPHIC_DATA] . - [PERSON_NAME] asegura que EEUU ofreció una moratoria a la…" at bounding box center [249, 360] width 364 height 664
click at [241, 594] on div "[GEOGRAPHIC_DATA] . - [PERSON_NAME] asegura que EEUU ofreció una moratoria a la…" at bounding box center [249, 360] width 364 height 664
click at [272, 564] on span "prensa" at bounding box center [291, 571] width 39 height 15
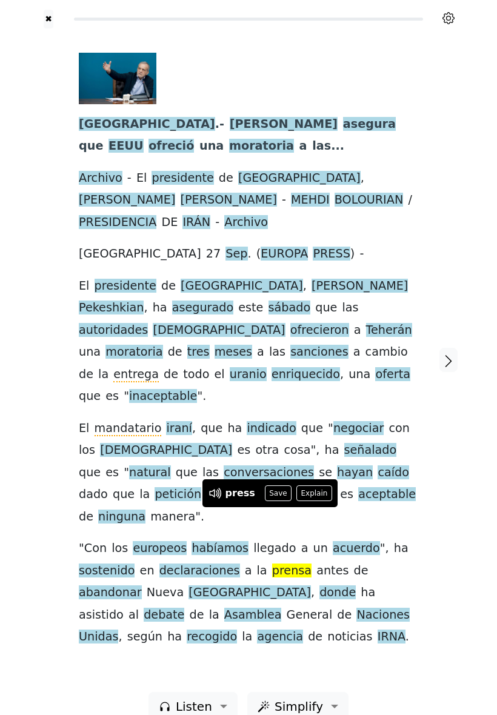
click at [275, 491] on button "Save" at bounding box center [278, 493] width 27 height 16
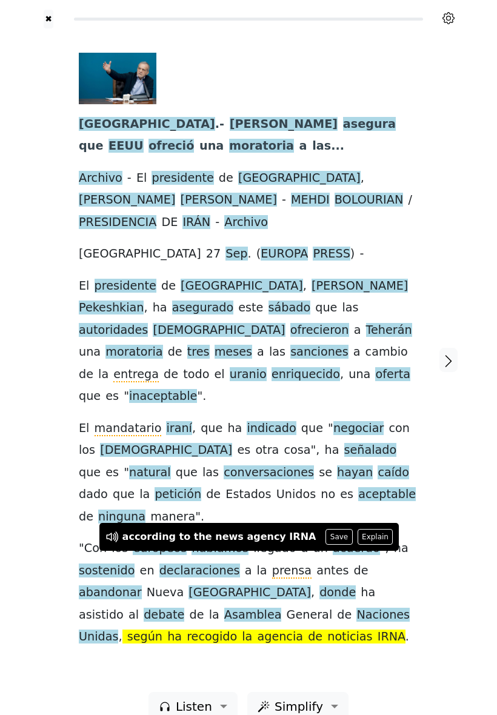
click at [318, 591] on div "[GEOGRAPHIC_DATA] . - [PERSON_NAME] asegura que EEUU ofreció una moratoria a la…" at bounding box center [249, 360] width 364 height 664
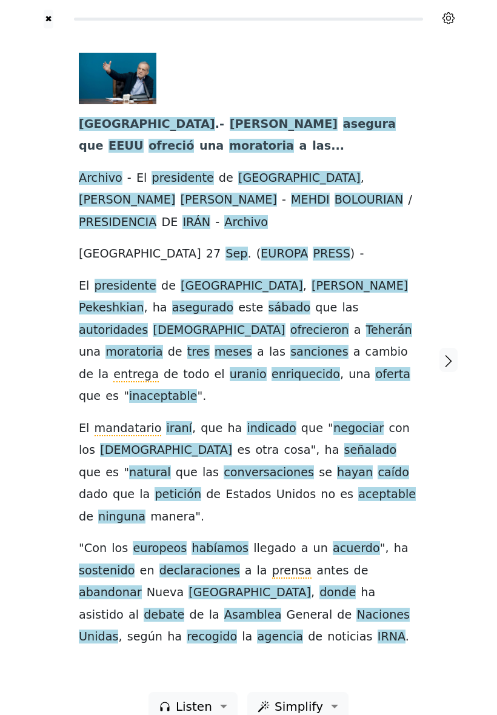
click at [237, 630] on span "recogido" at bounding box center [212, 637] width 50 height 15
click at [317, 601] on div "[GEOGRAPHIC_DATA] . - [PERSON_NAME] asegura que EEUU ofreció una moratoria a la…" at bounding box center [249, 360] width 364 height 664
click at [445, 354] on icon "button" at bounding box center [448, 361] width 15 height 15
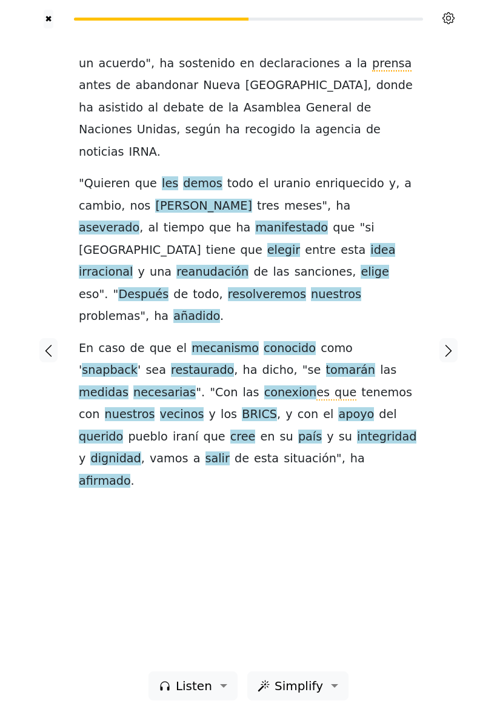
click at [139, 221] on span "aseverado" at bounding box center [109, 228] width 61 height 15
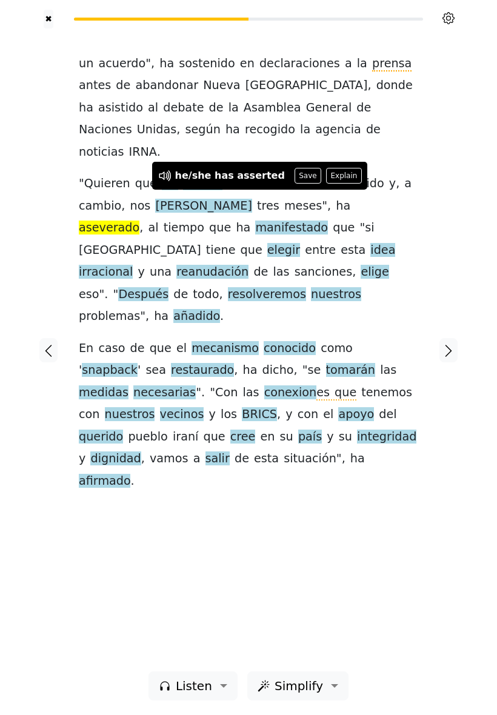
click at [268, 495] on div "un acuerdo ", ha sostenido en declaraciones a la prensa antes de abandonar [GEO…" at bounding box center [249, 349] width 364 height 643
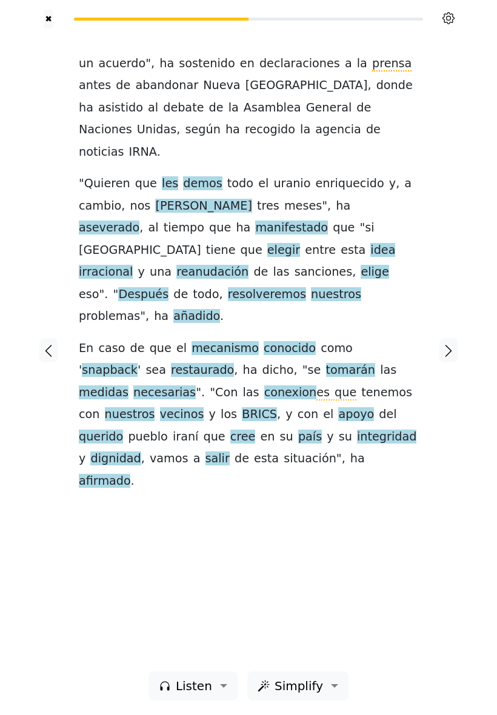
click at [453, 344] on icon "button" at bounding box center [448, 351] width 15 height 15
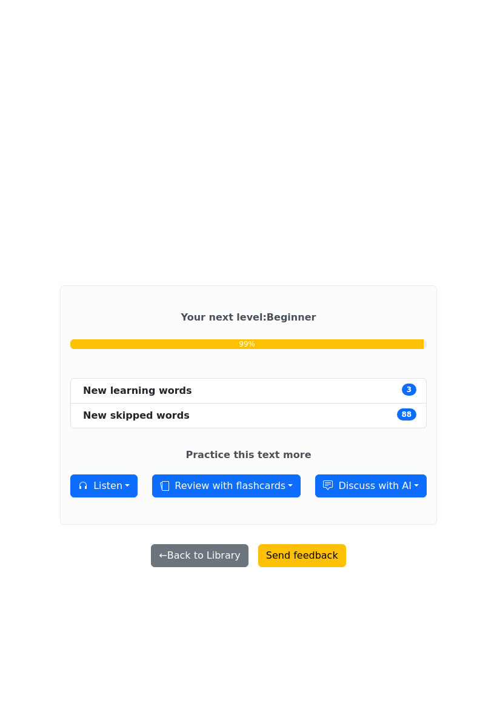
click at [205, 567] on button "← Back to Library" at bounding box center [199, 555] width 97 height 23
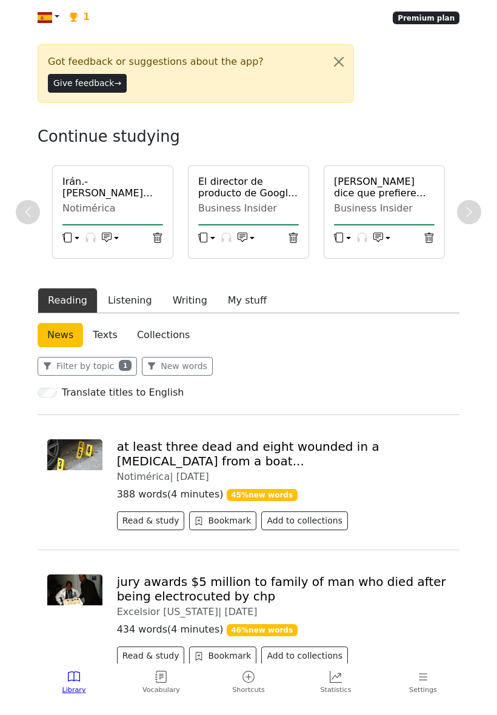
click at [158, 681] on icon at bounding box center [161, 677] width 12 height 12
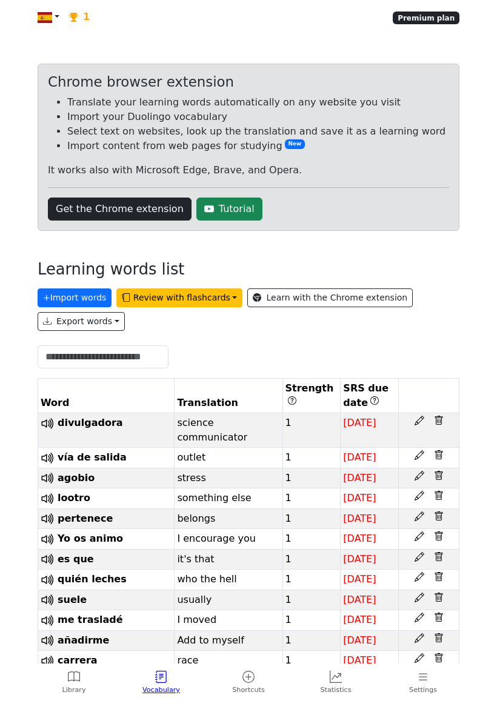
click at [209, 307] on button "Review with flashcards" at bounding box center [179, 297] width 126 height 19
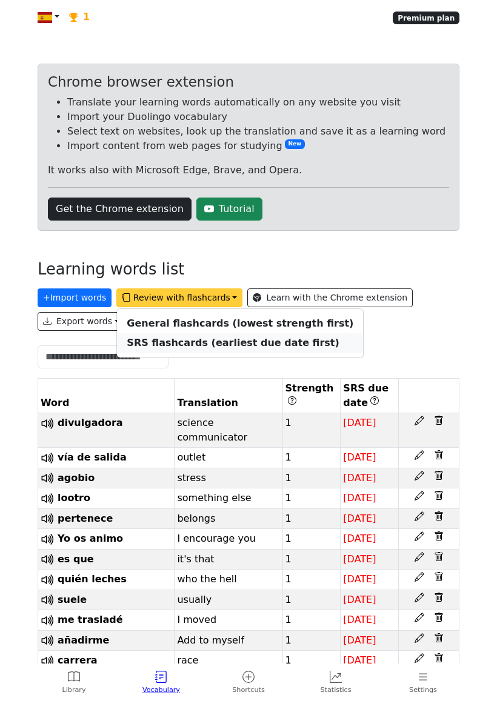
click at [273, 348] on strong "SRS flashcards (earliest due date first)" at bounding box center [233, 343] width 212 height 12
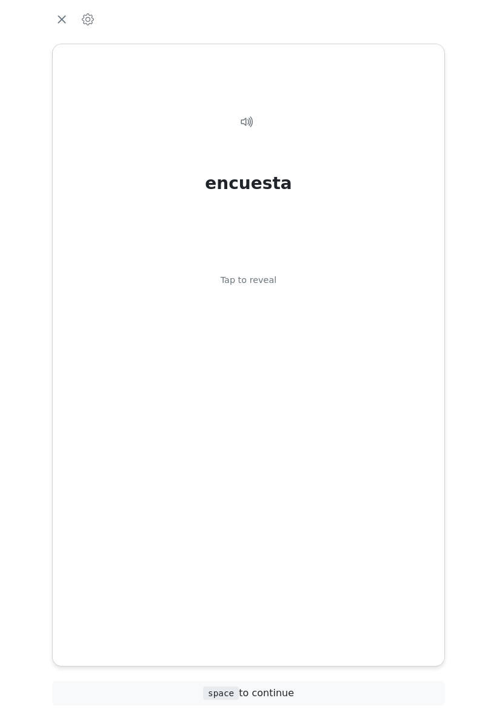
click at [270, 434] on div "encuesta Tap to reveal" at bounding box center [248, 345] width 362 height 501
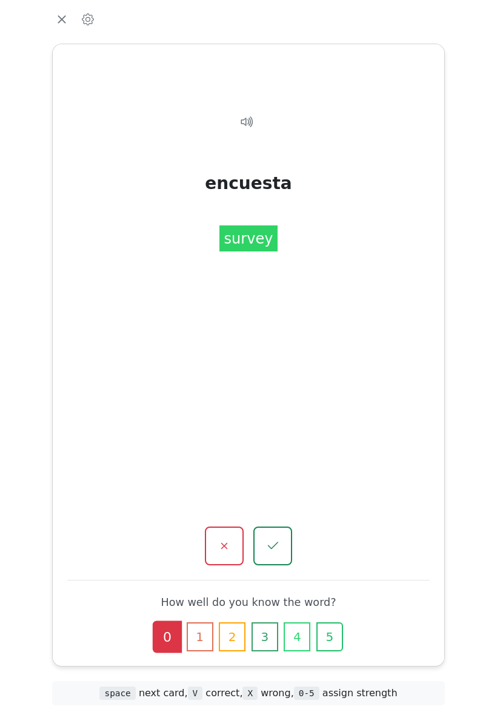
click at [279, 539] on icon "button" at bounding box center [272, 546] width 15 height 15
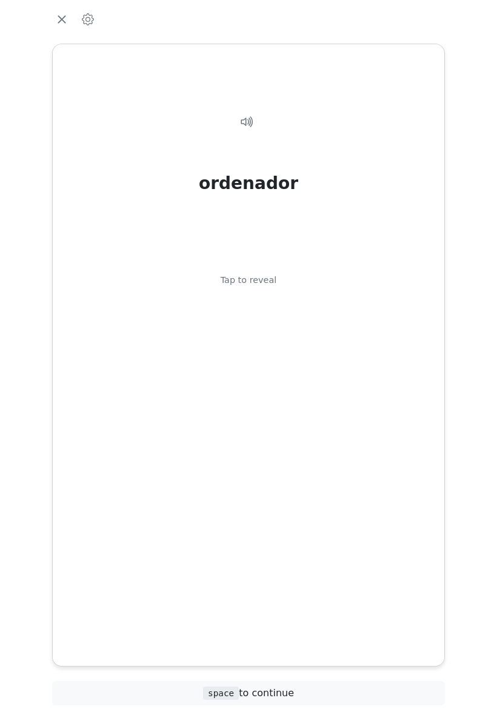
click at [285, 479] on div "ordenador Tap to reveal" at bounding box center [248, 345] width 362 height 501
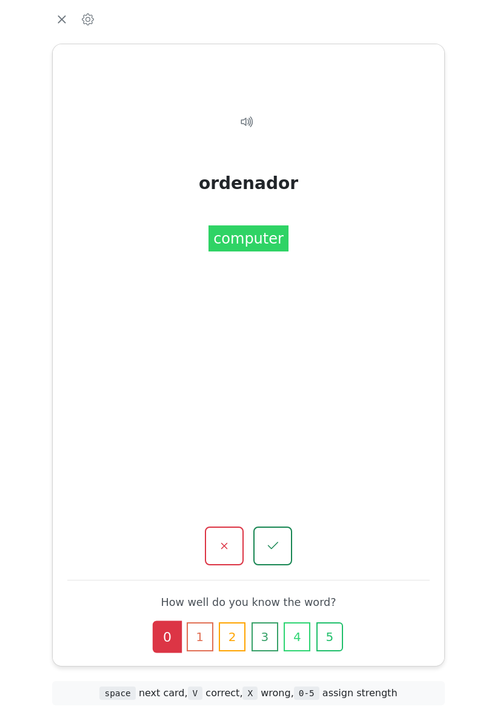
click at [226, 539] on icon "button" at bounding box center [224, 546] width 15 height 15
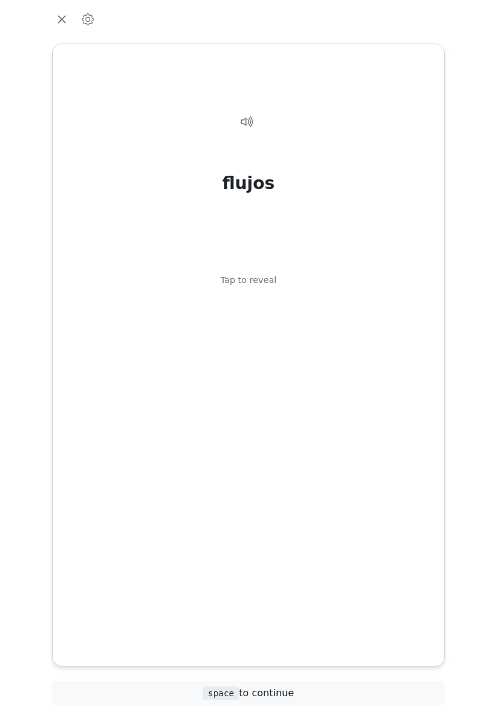
click at [275, 478] on div "flujos Tap to reveal" at bounding box center [248, 345] width 362 height 501
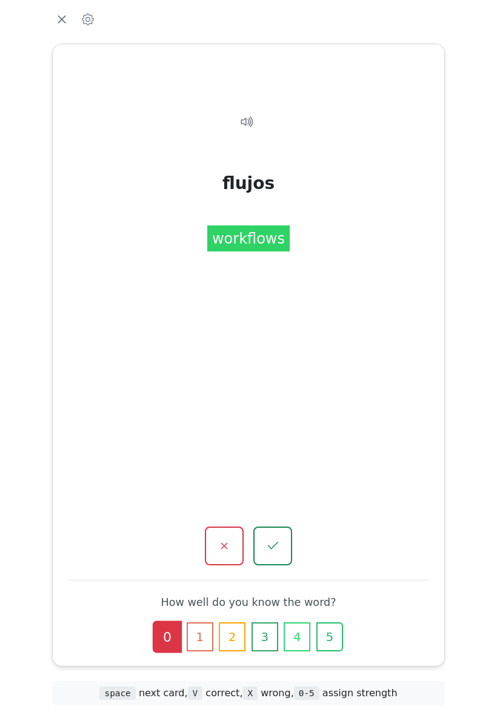
click at [278, 542] on icon "button" at bounding box center [273, 545] width 10 height 7
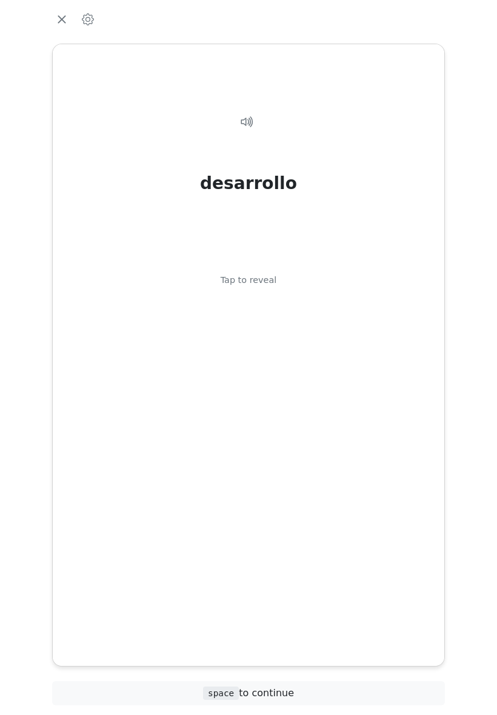
click at [287, 496] on div "desarrollo Tap to reveal" at bounding box center [248, 345] width 362 height 501
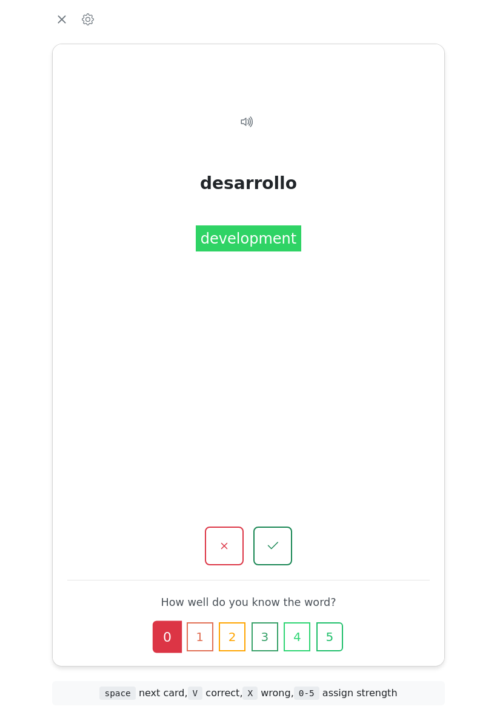
click at [278, 539] on icon "button" at bounding box center [272, 546] width 15 height 15
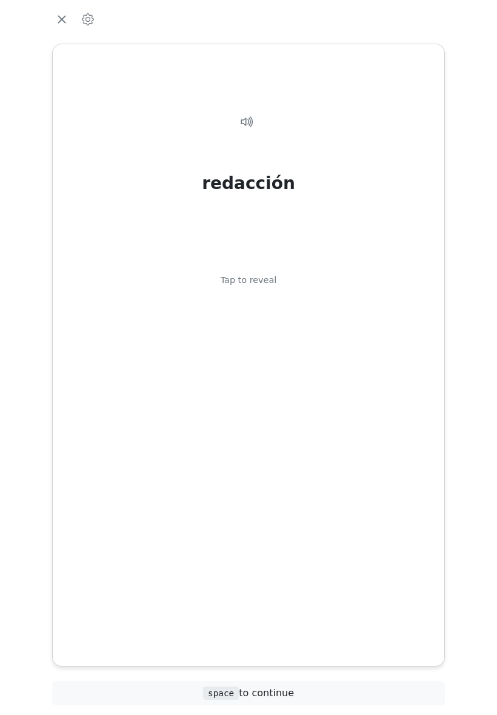
click at [291, 494] on div "redacción Tap to reveal" at bounding box center [248, 345] width 362 height 501
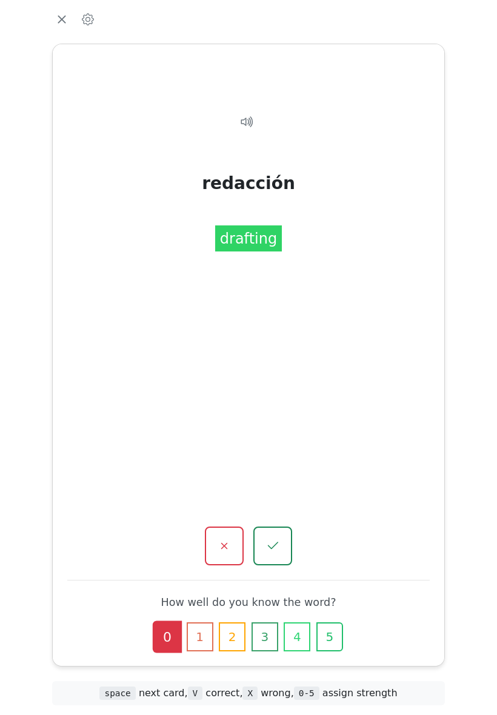
click at [231, 539] on icon "button" at bounding box center [224, 546] width 15 height 15
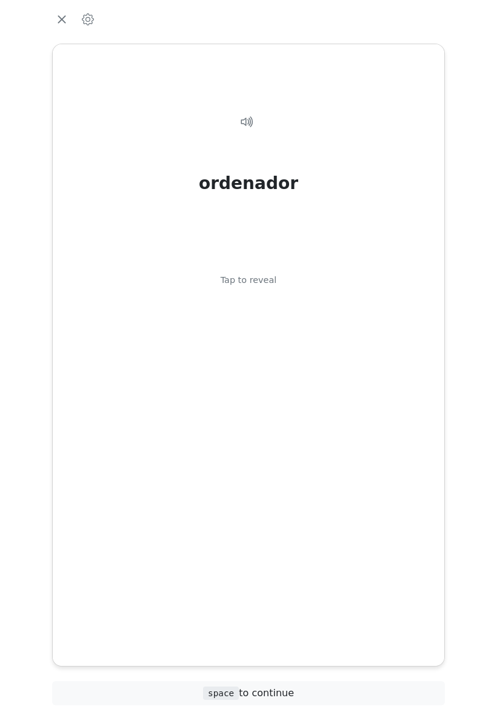
click at [263, 459] on div "ordenador Tap to reveal" at bounding box center [248, 345] width 362 height 501
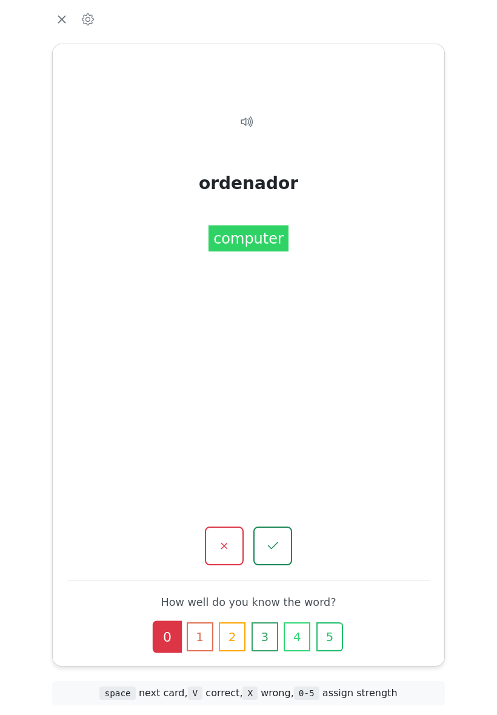
click at [278, 539] on icon "button" at bounding box center [272, 546] width 15 height 15
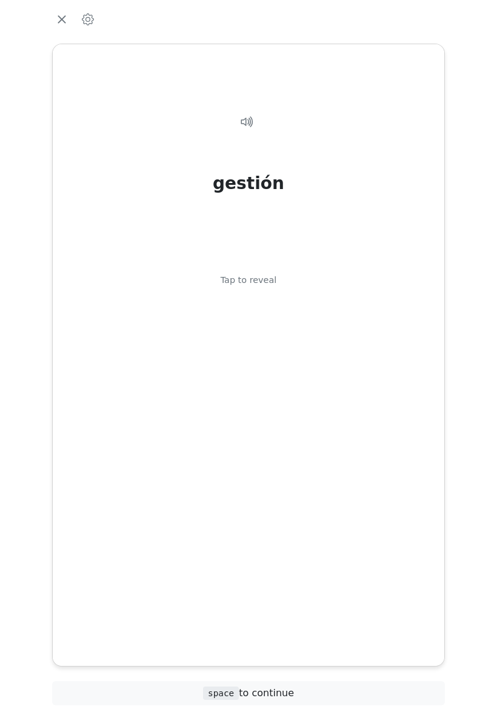
click at [299, 490] on div "gestión Tap to reveal" at bounding box center [248, 345] width 362 height 501
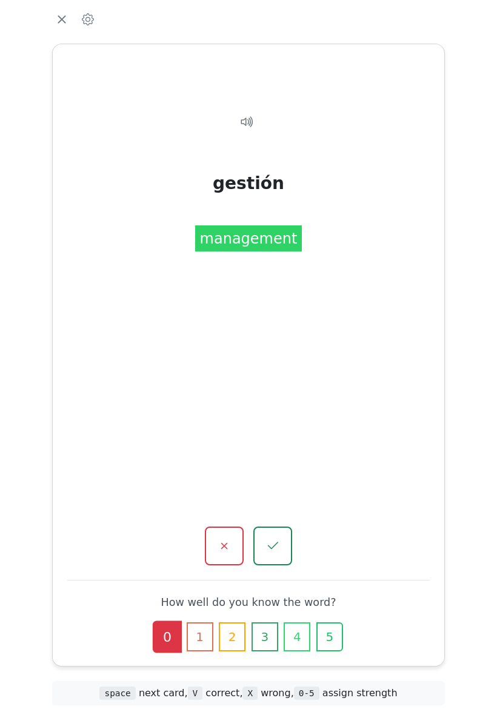
click at [228, 539] on icon "button" at bounding box center [224, 546] width 15 height 15
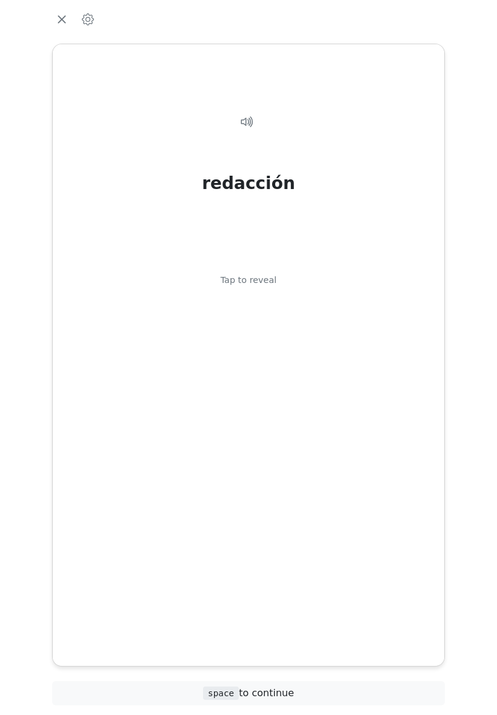
click at [270, 511] on div "redacción Tap to reveal" at bounding box center [248, 345] width 362 height 501
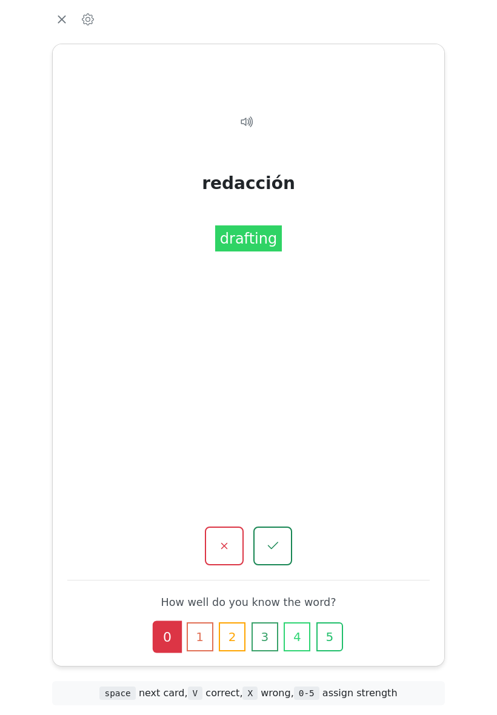
click at [276, 539] on icon "button" at bounding box center [272, 546] width 15 height 15
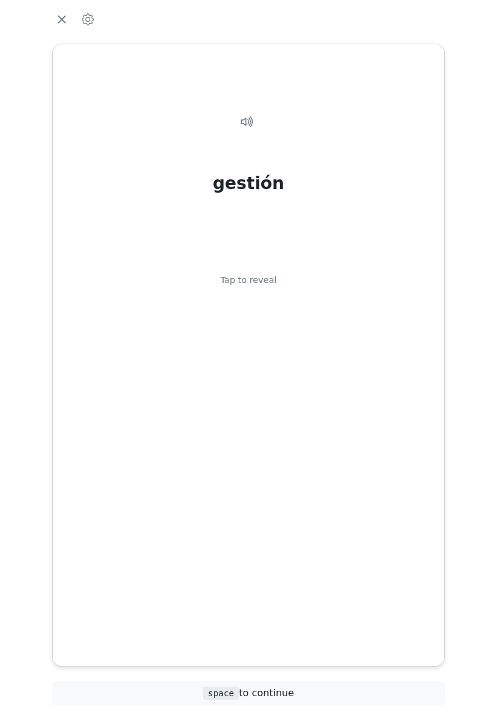
click at [266, 519] on div "gestión Tap to reveal" at bounding box center [248, 345] width 362 height 501
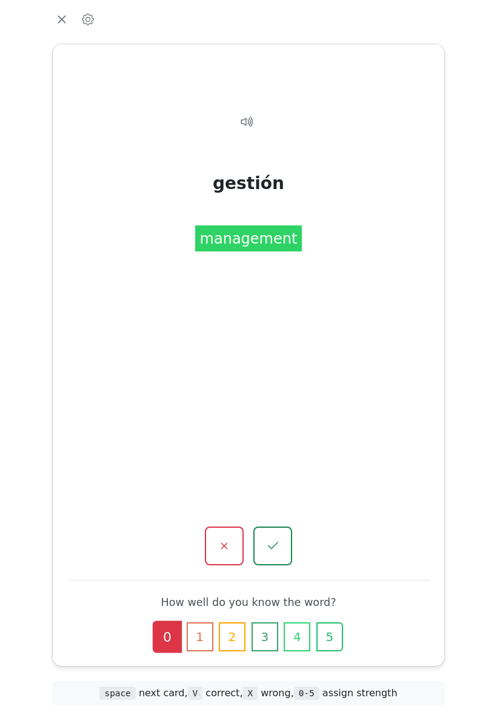
click at [274, 539] on icon "button" at bounding box center [272, 546] width 15 height 15
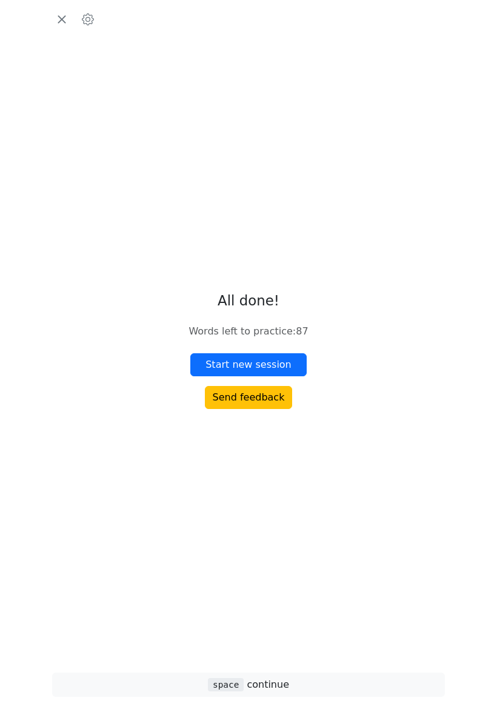
click at [273, 376] on button "Start new session" at bounding box center [248, 364] width 116 height 23
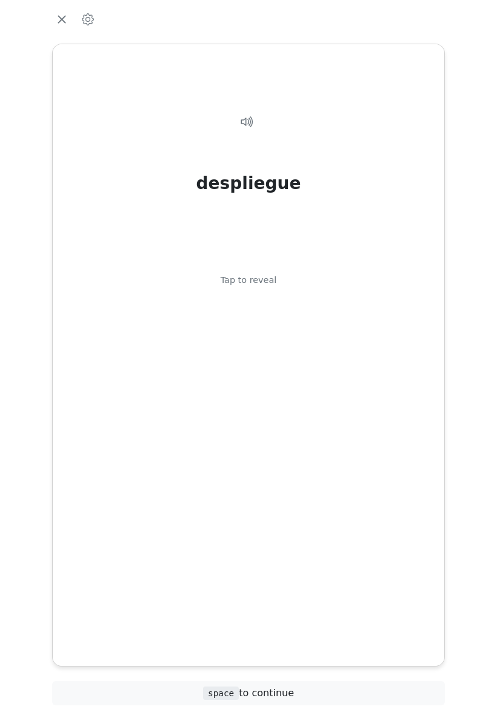
click at [278, 418] on div "despliegue Tap to reveal" at bounding box center [248, 345] width 362 height 501
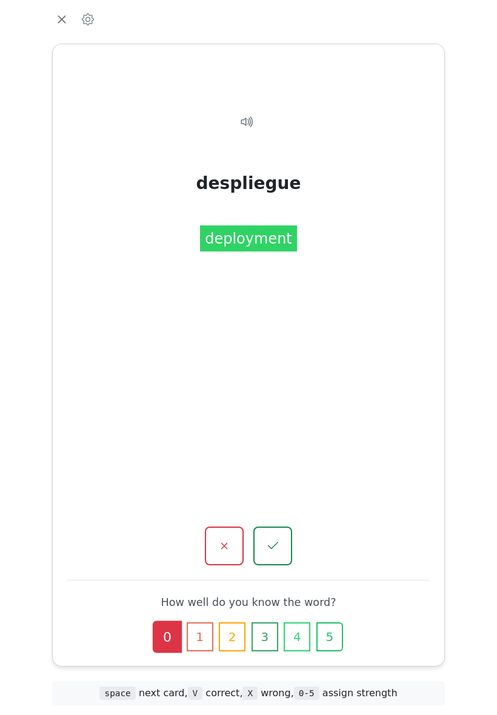
click at [222, 539] on icon "button" at bounding box center [224, 546] width 15 height 15
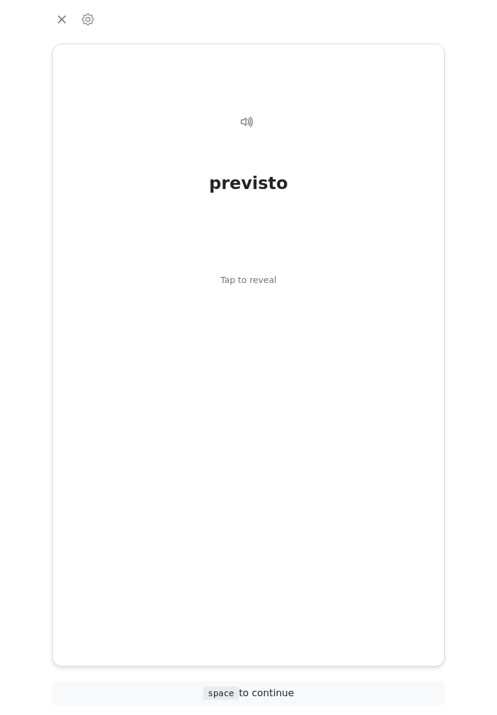
click at [264, 542] on div "previsto Tap to reveal" at bounding box center [248, 345] width 362 height 501
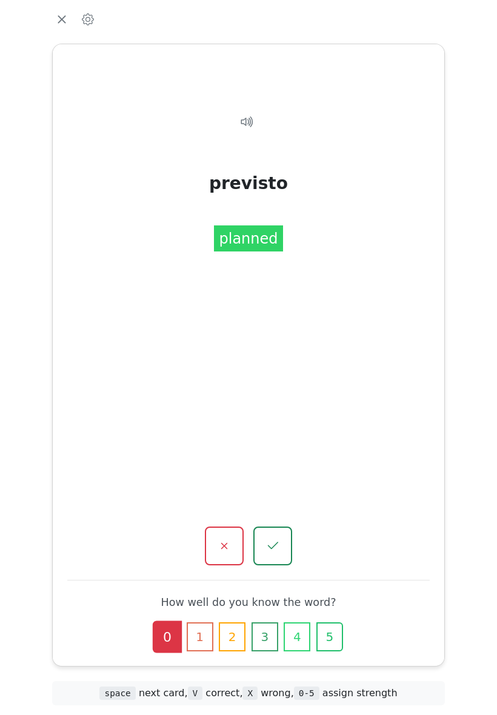
click at [227, 539] on icon "button" at bounding box center [224, 546] width 15 height 15
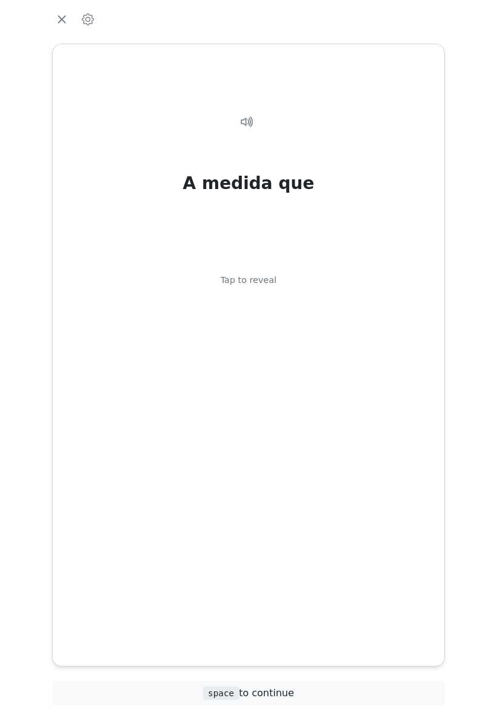
click at [250, 536] on div "A medida que Tap to reveal" at bounding box center [248, 345] width 362 height 501
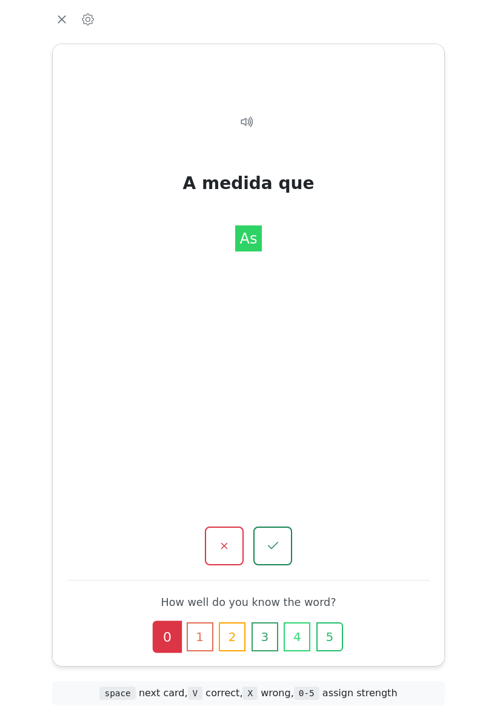
click at [276, 539] on icon "button" at bounding box center [272, 546] width 15 height 15
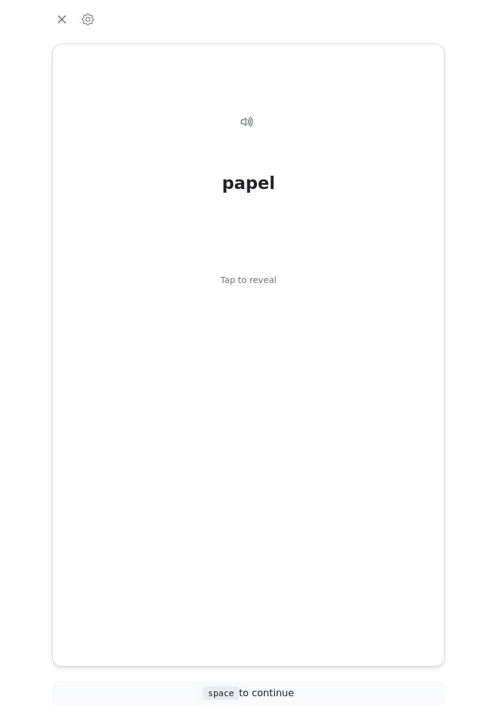
click at [265, 530] on div "papel Tap to reveal" at bounding box center [248, 345] width 362 height 501
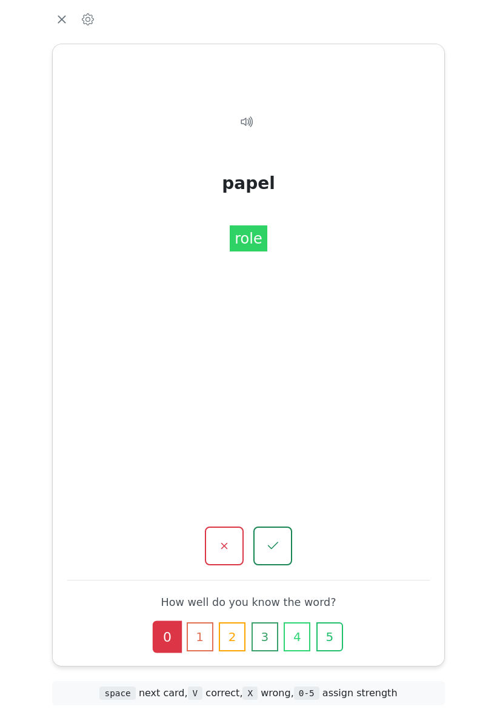
click at [273, 539] on icon "button" at bounding box center [272, 546] width 15 height 15
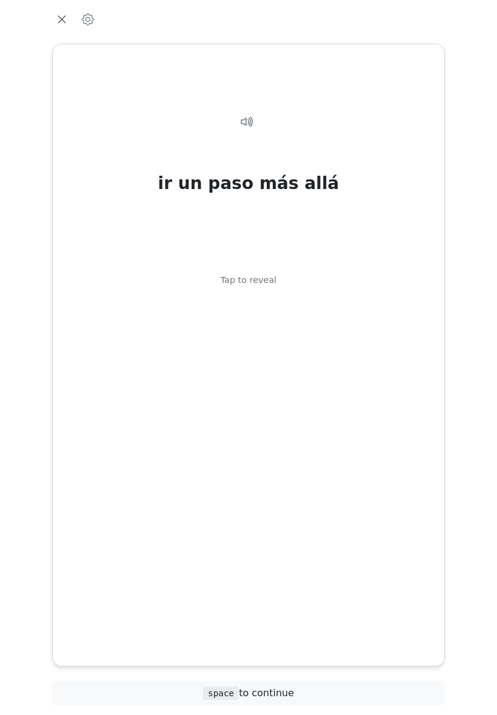
click at [266, 528] on div "ir un paso más allá Tap to reveal" at bounding box center [248, 345] width 362 height 501
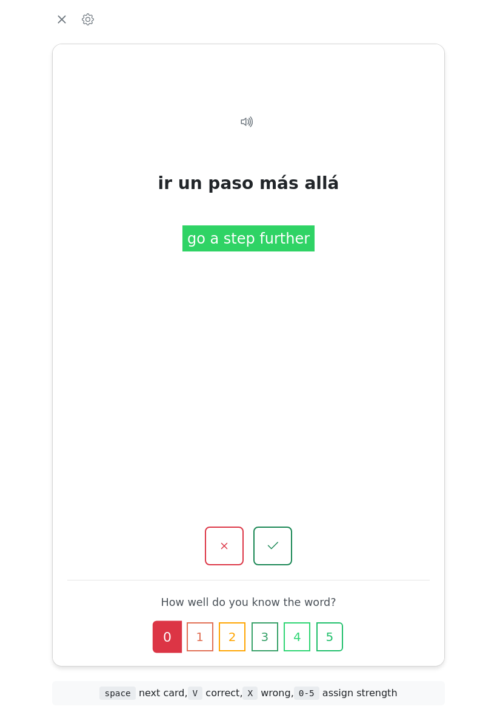
click at [281, 534] on button "button" at bounding box center [272, 546] width 39 height 39
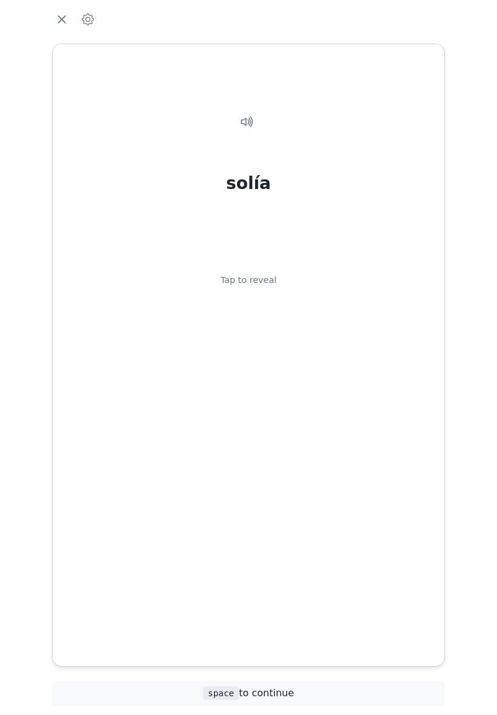
click at [286, 527] on div "solía Tap to reveal" at bounding box center [248, 345] width 362 height 501
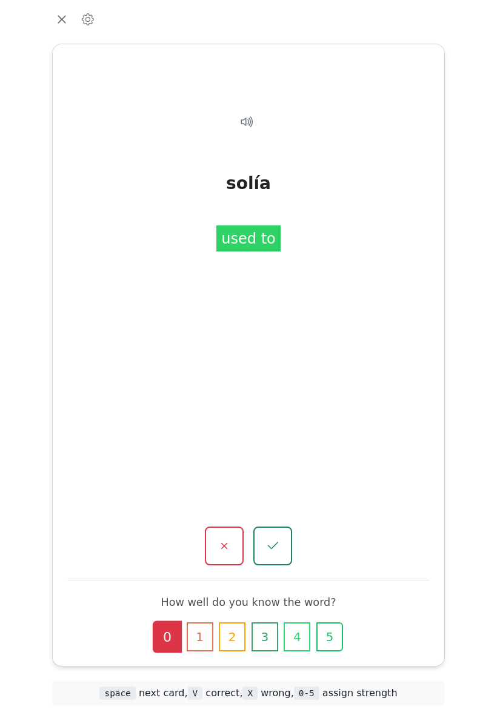
click at [225, 539] on icon "button" at bounding box center [224, 546] width 15 height 15
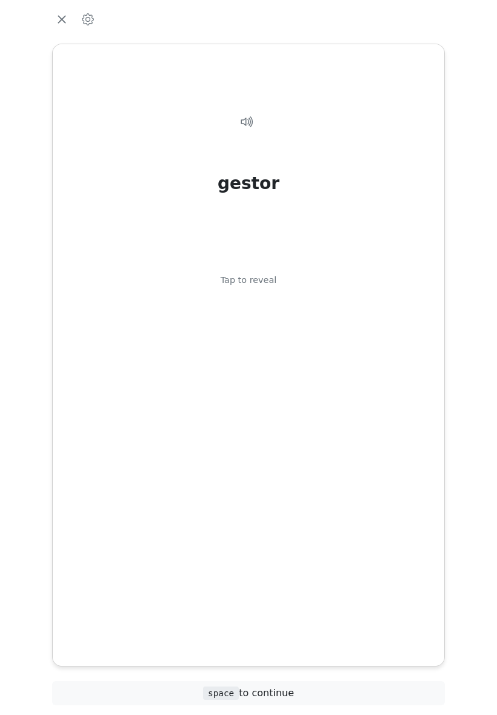
click at [258, 530] on div "gestor Tap to reveal" at bounding box center [248, 345] width 362 height 501
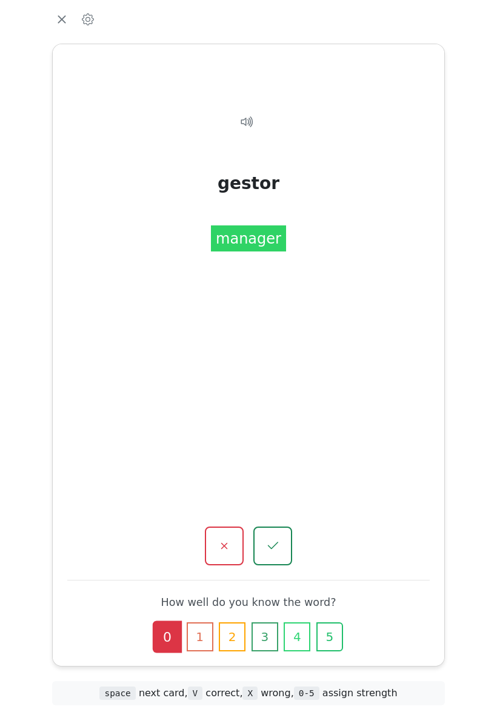
click at [278, 539] on icon "button" at bounding box center [272, 546] width 15 height 15
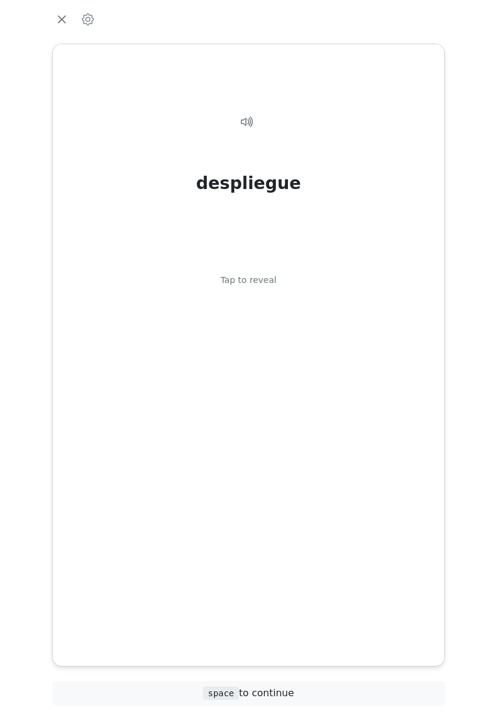
click at [257, 479] on div "despliegue Tap to reveal" at bounding box center [248, 345] width 362 height 501
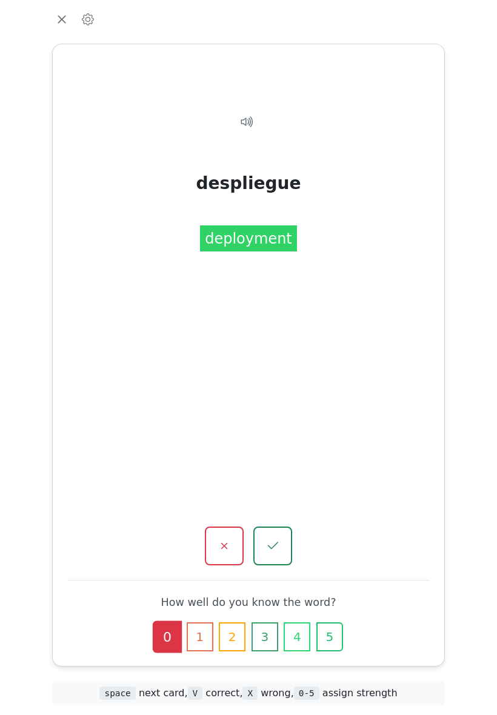
click at [276, 542] on icon "button" at bounding box center [273, 545] width 10 height 7
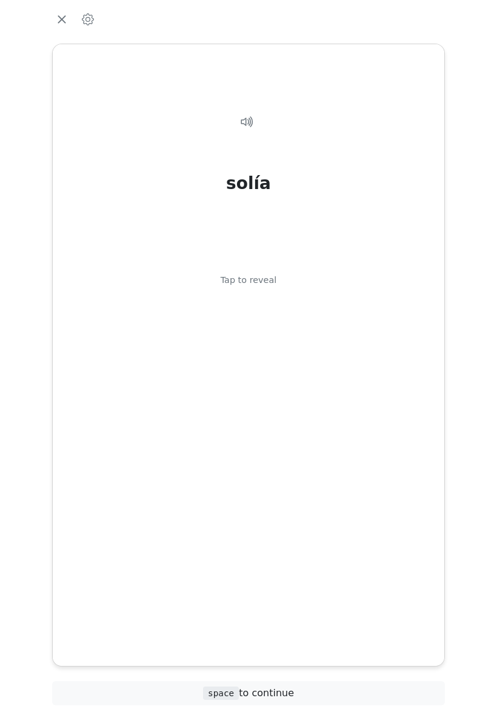
click at [270, 543] on div "solía Tap to reveal" at bounding box center [248, 345] width 362 height 501
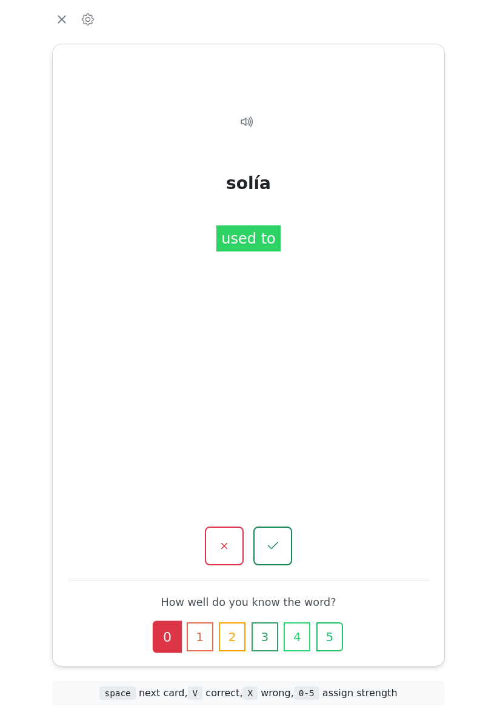
click at [277, 539] on icon "button" at bounding box center [272, 546] width 15 height 15
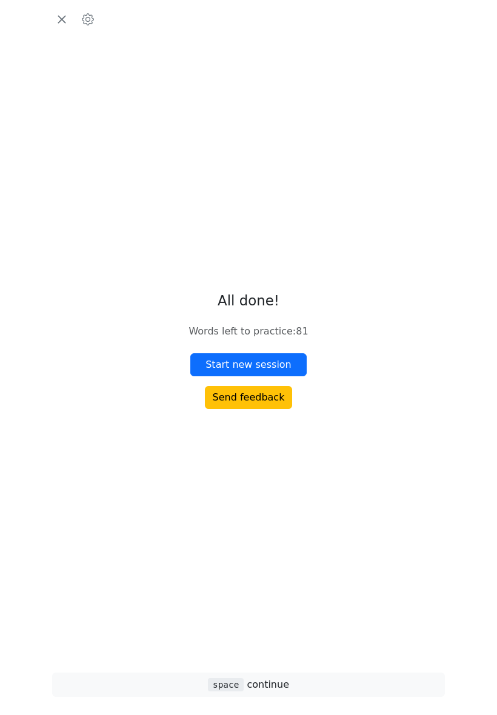
click at [84, 25] on icon "button" at bounding box center [88, 19] width 12 height 12
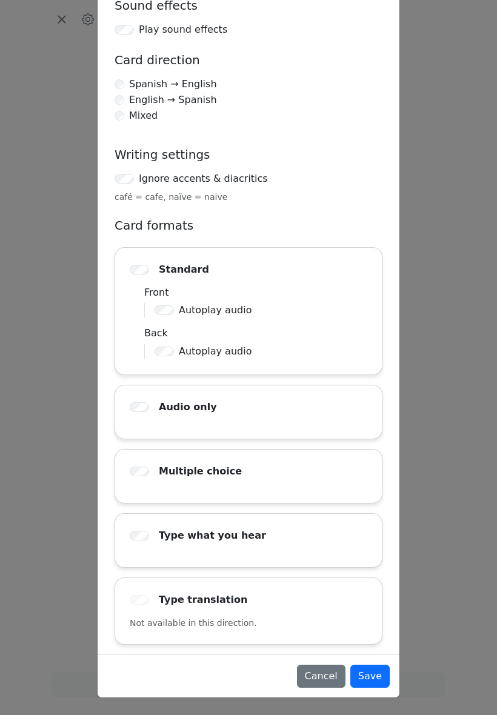
scroll to position [99, 0]
click at [371, 665] on button "Save" at bounding box center [369, 676] width 39 height 23
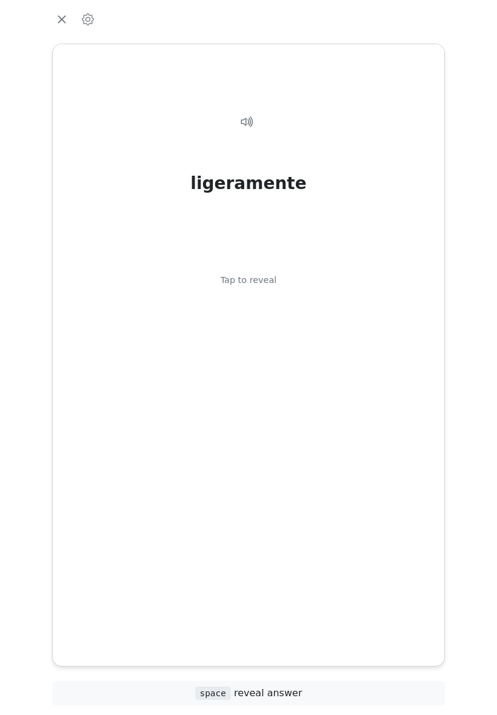
click at [91, 25] on icon "button" at bounding box center [88, 19] width 12 height 12
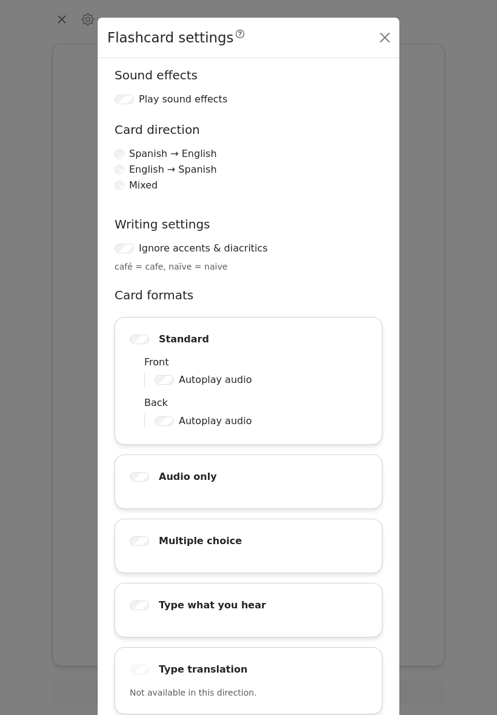
click at [434, 436] on div "Flashcard settings Sound effects Play sound effects Card direction Spanish → En…" at bounding box center [248, 357] width 497 height 715
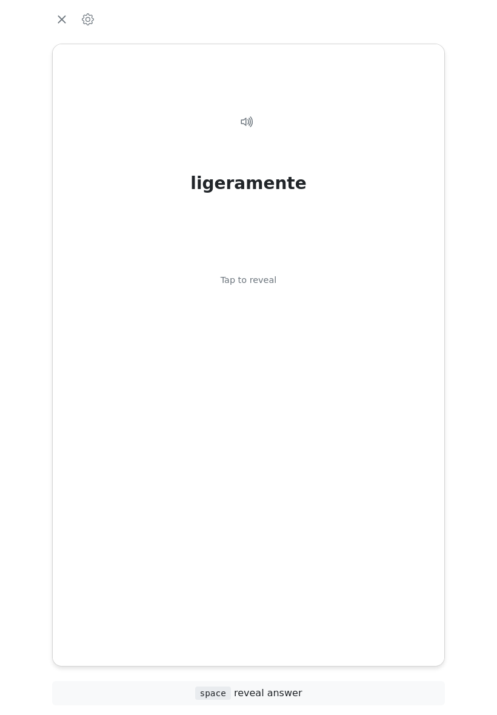
click at [267, 467] on div "ligeramente Tap to reveal" at bounding box center [248, 345] width 362 height 501
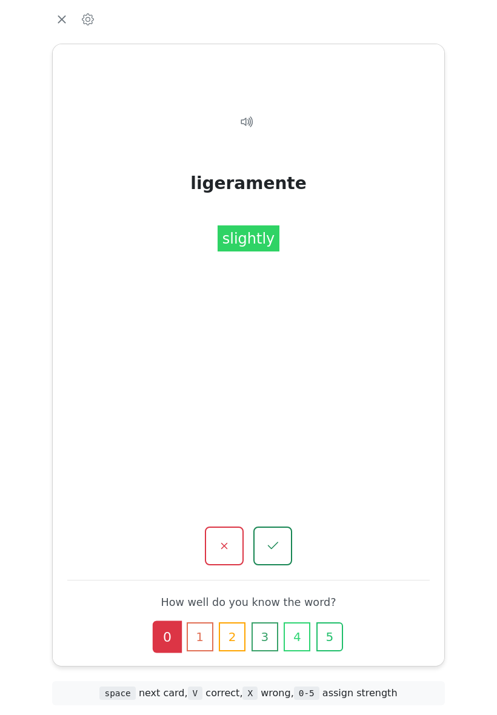
click at [231, 539] on icon "button" at bounding box center [224, 546] width 15 height 15
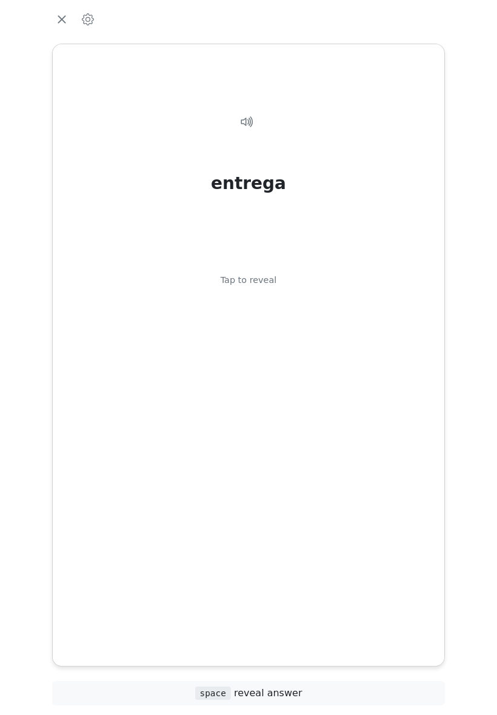
click at [85, 25] on icon "button" at bounding box center [88, 19] width 12 height 12
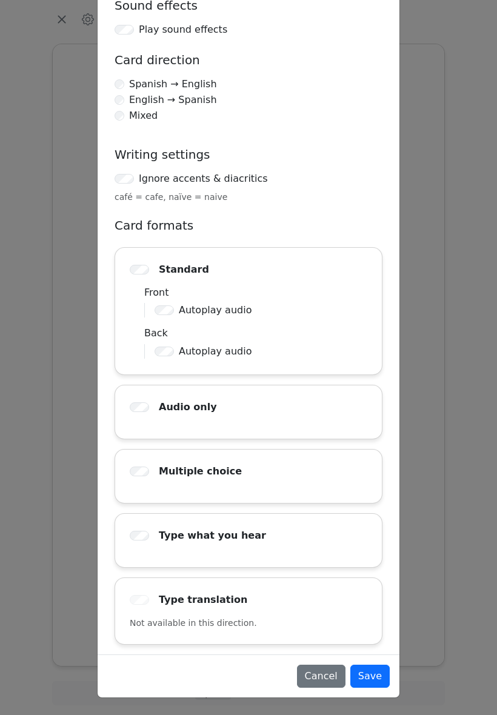
click at [370, 665] on button "Save" at bounding box center [369, 676] width 39 height 23
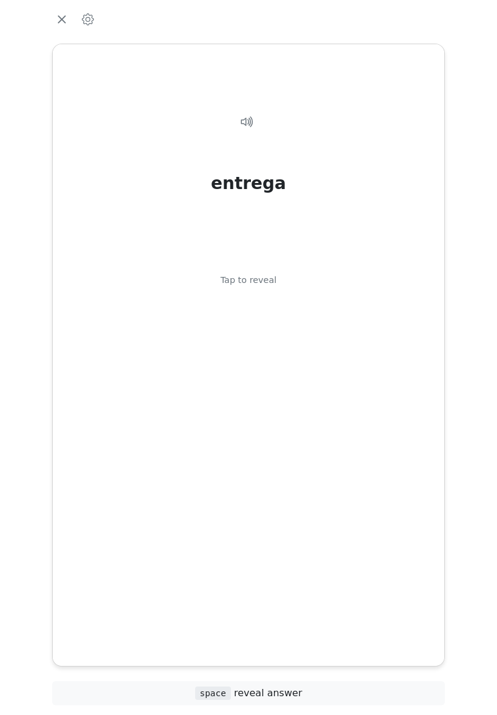
click at [61, 28] on icon "button" at bounding box center [62, 19] width 18 height 18
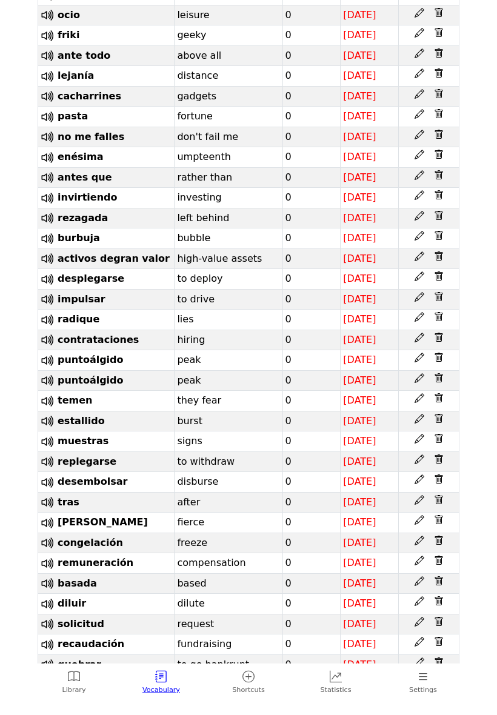
scroll to position [1101, 0]
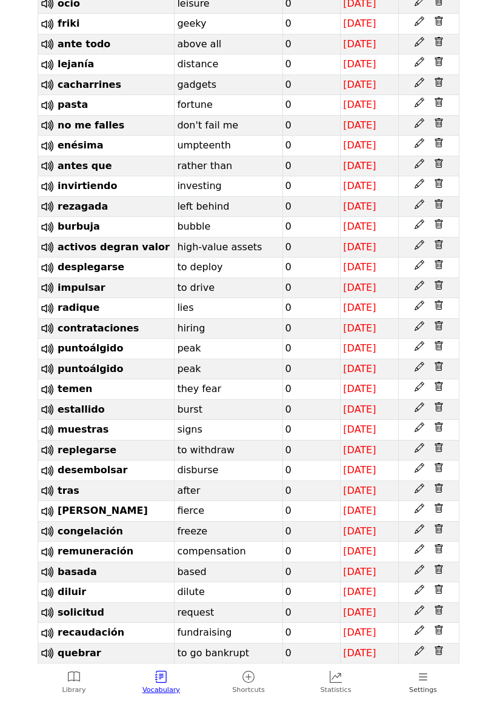
click at [411, 687] on span "Settings" at bounding box center [423, 690] width 28 height 10
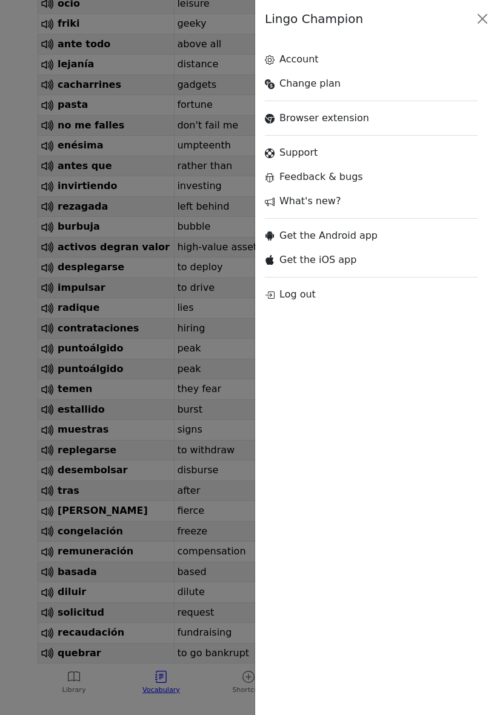
click at [316, 72] on link "Account" at bounding box center [371, 59] width 213 height 24
select select "**********"
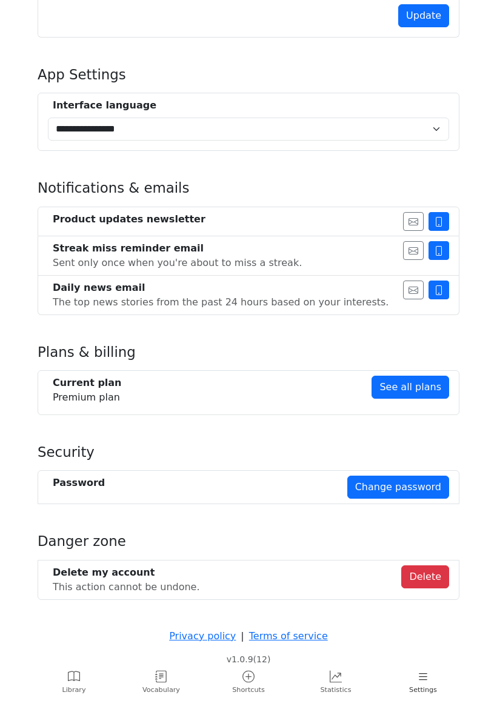
scroll to position [494, 0]
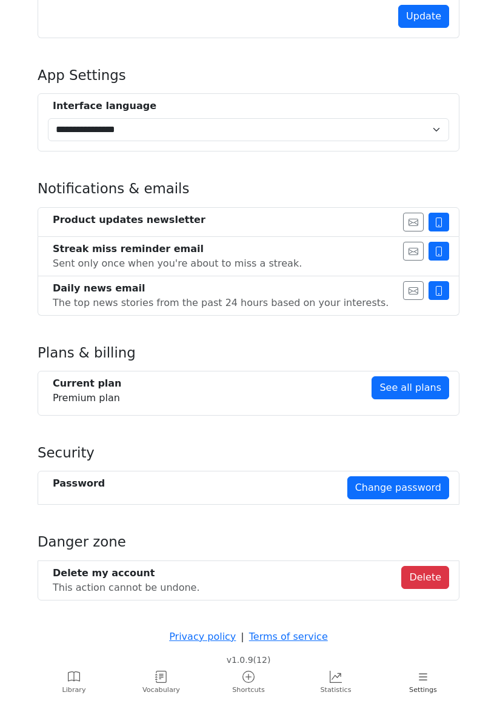
click at [421, 688] on span "Settings" at bounding box center [423, 690] width 28 height 10
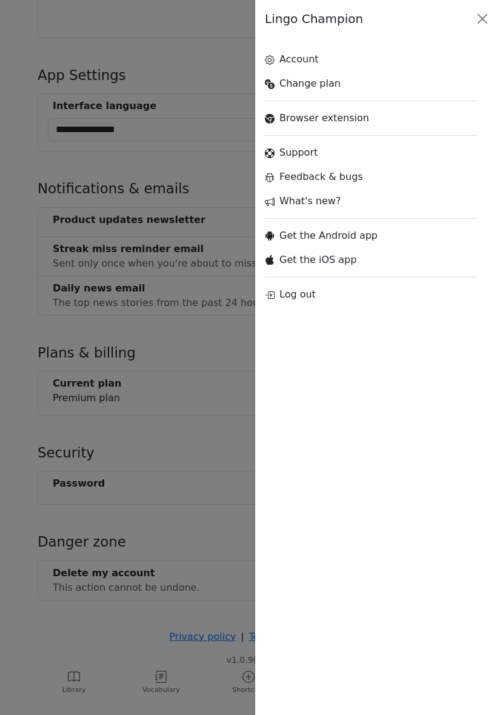
click at [53, 230] on div at bounding box center [248, 357] width 497 height 715
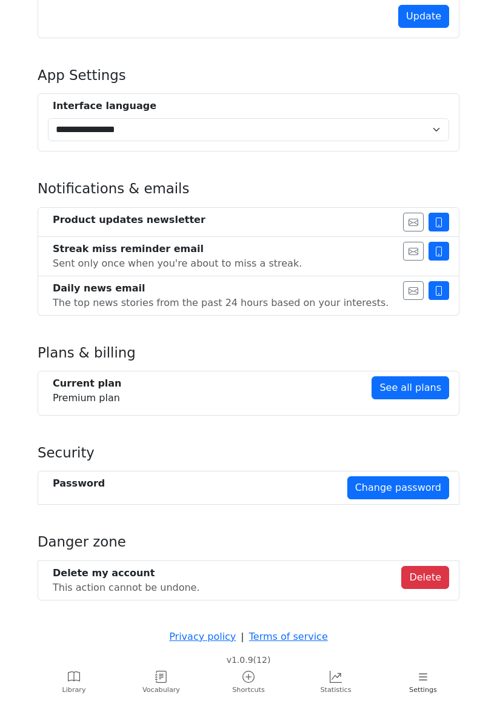
click at [252, 677] on icon at bounding box center [248, 677] width 12 height 12
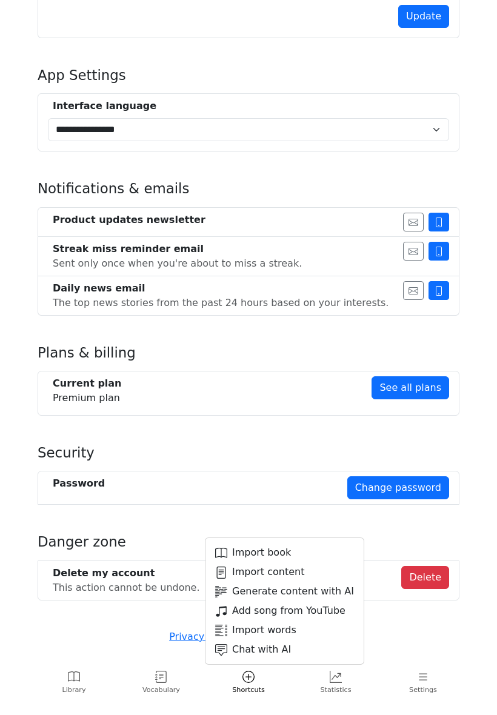
click at [162, 681] on icon at bounding box center [161, 677] width 12 height 12
